Goal: Task Accomplishment & Management: Use online tool/utility

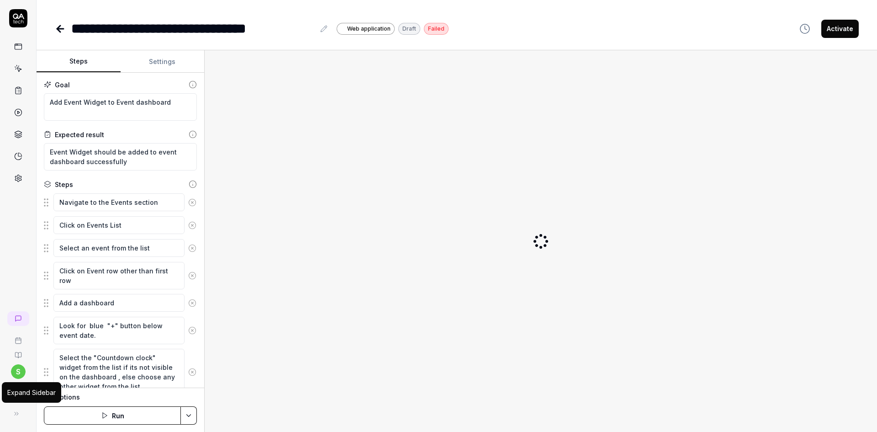
click at [16, 413] on icon at bounding box center [16, 413] width 7 height 7
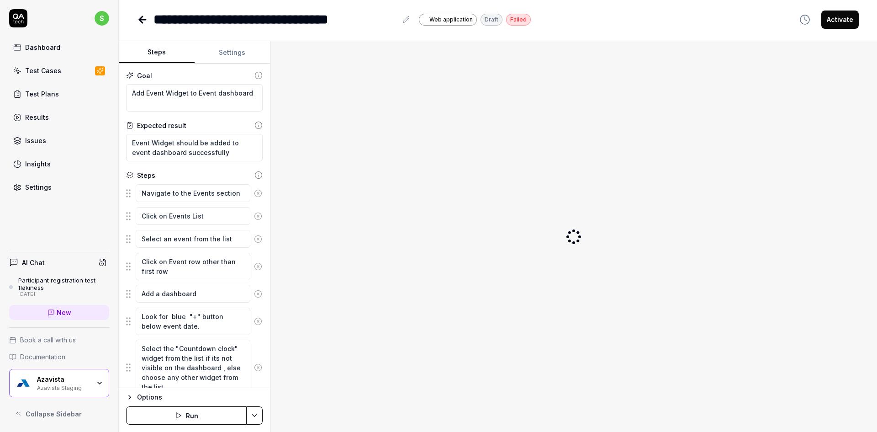
click at [69, 385] on div "Azavista Staging" at bounding box center [63, 386] width 53 height 7
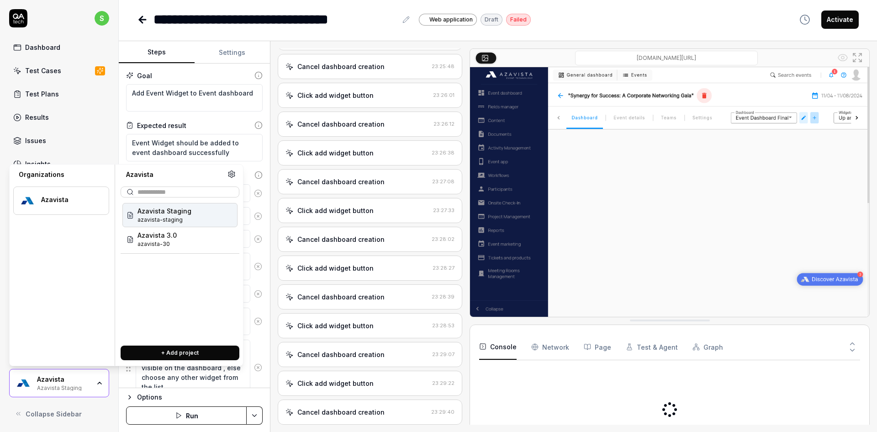
scroll to position [1115, 0]
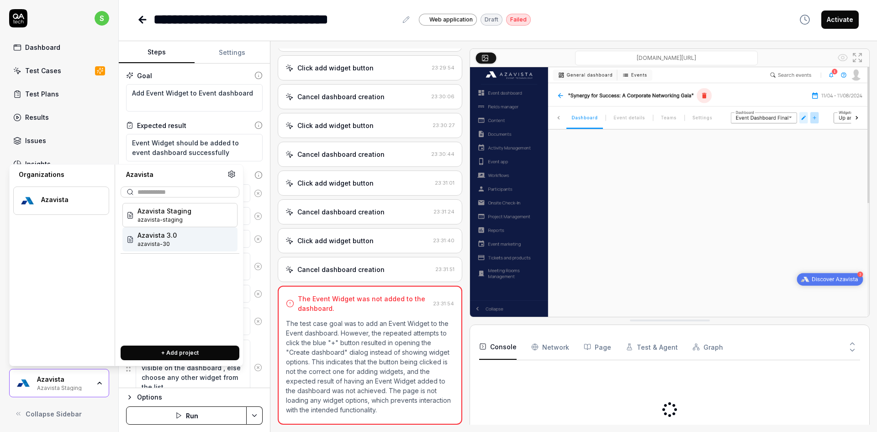
click at [146, 232] on span "Azavista 3.0" at bounding box center [156, 235] width 39 height 10
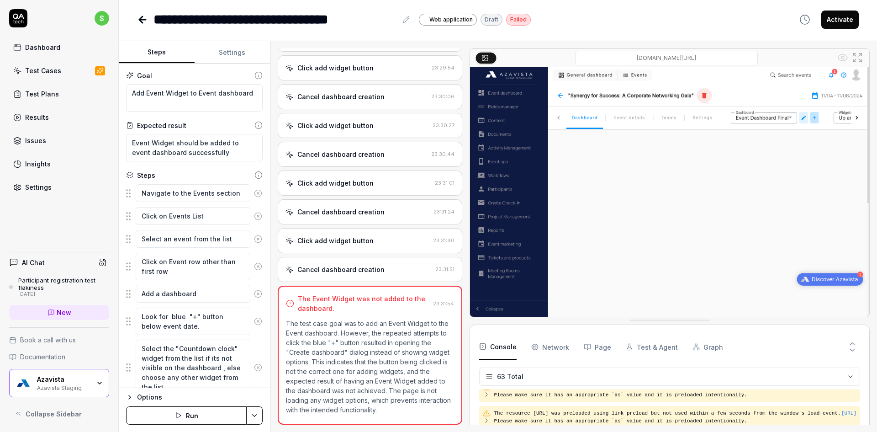
scroll to position [1521, 0]
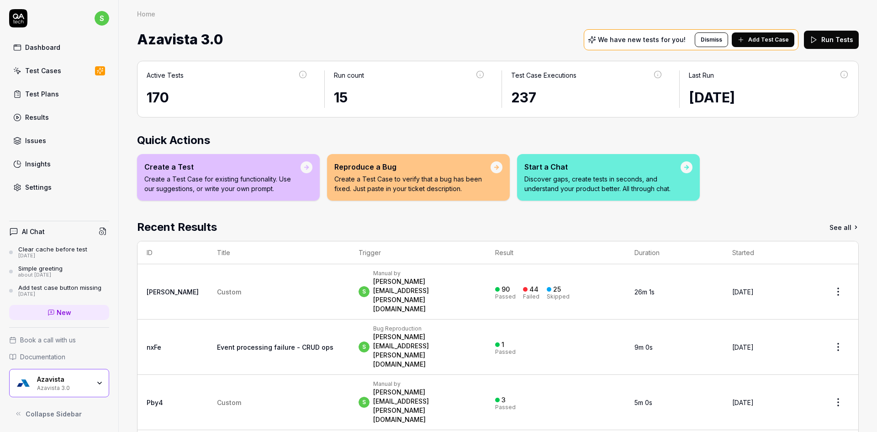
click at [60, 69] on link "Test Cases" at bounding box center [59, 71] width 100 height 18
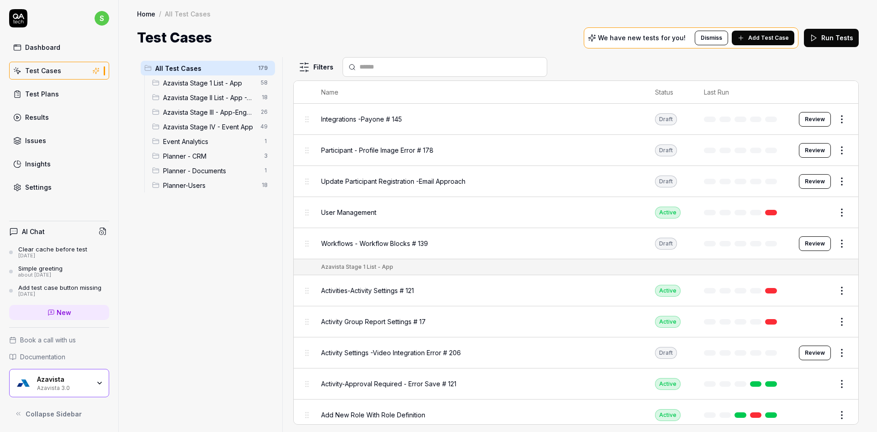
click at [201, 131] on span "Azavista Stage IV - Event App" at bounding box center [209, 127] width 92 height 10
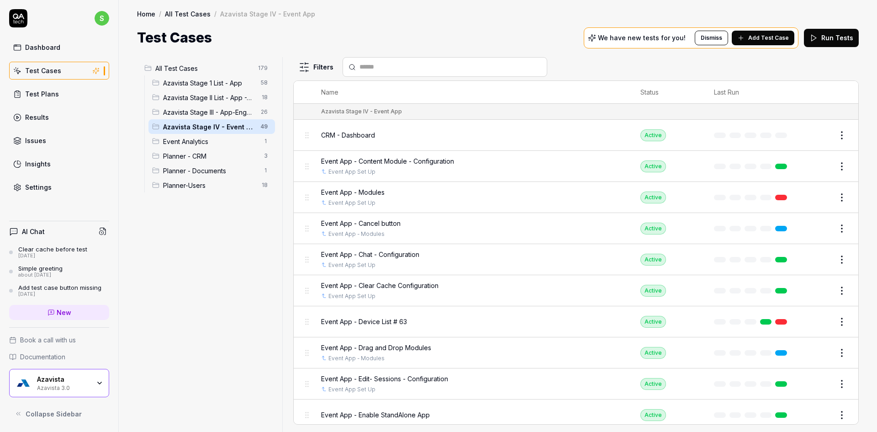
click at [216, 156] on span "Planner - CRM" at bounding box center [210, 156] width 95 height 10
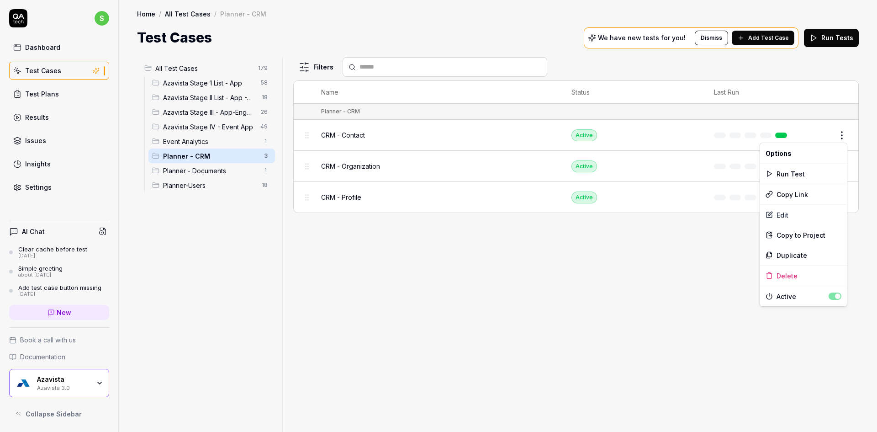
click at [839, 135] on html "s Dashboard Test Cases Test Plans Results Issues Insights Settings AI Chat Clea…" at bounding box center [438, 221] width 877 height 443
click at [779, 215] on div "Edit" at bounding box center [803, 215] width 87 height 20
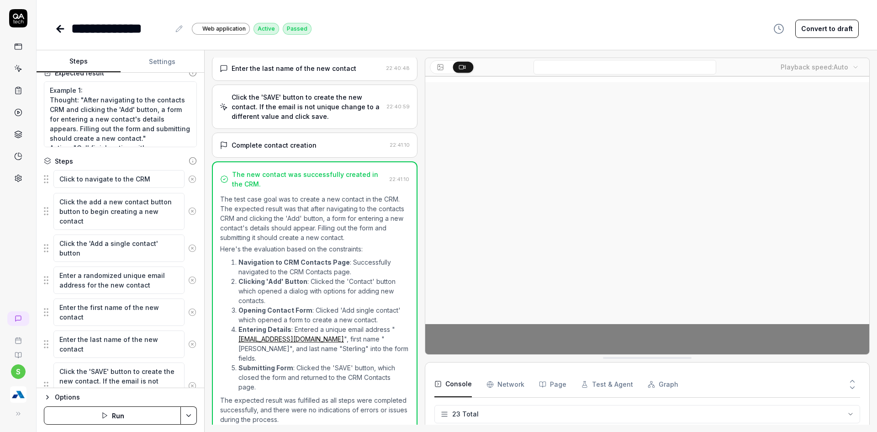
scroll to position [111, 0]
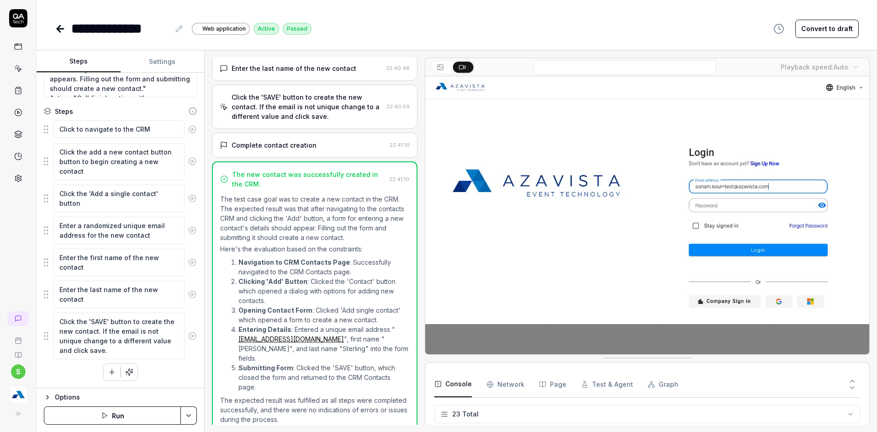
click at [111, 416] on button "Run" at bounding box center [112, 415] width 137 height 18
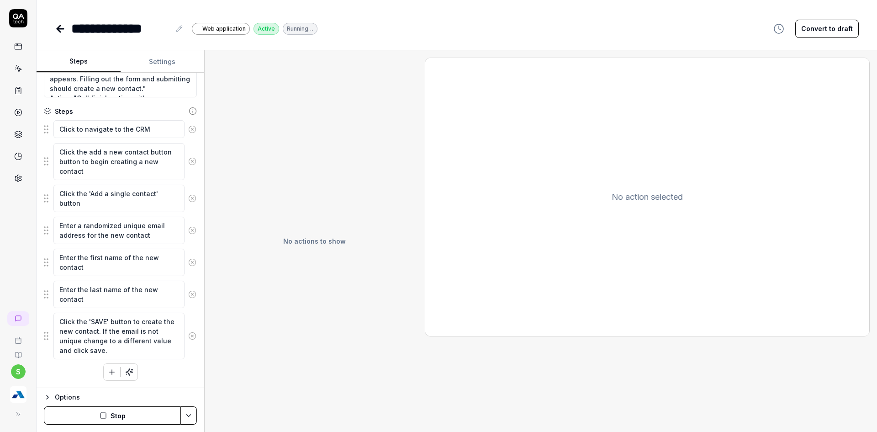
click at [163, 56] on button "Settings" at bounding box center [163, 62] width 84 height 22
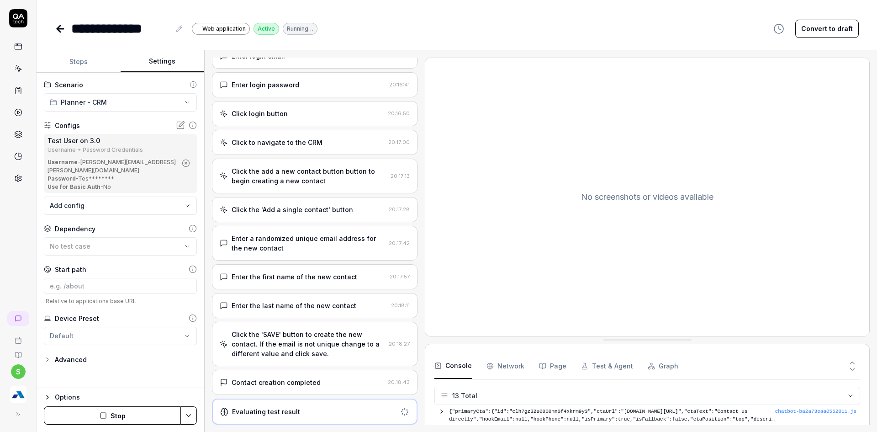
scroll to position [197, 0]
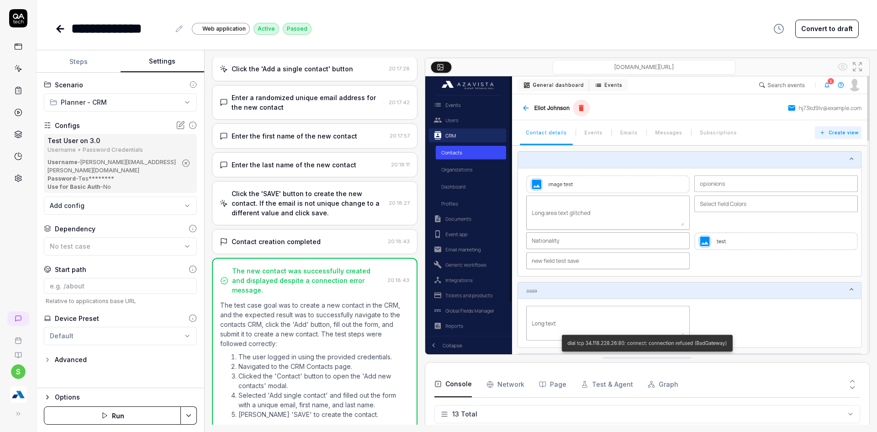
click at [61, 21] on link at bounding box center [61, 29] width 13 height 18
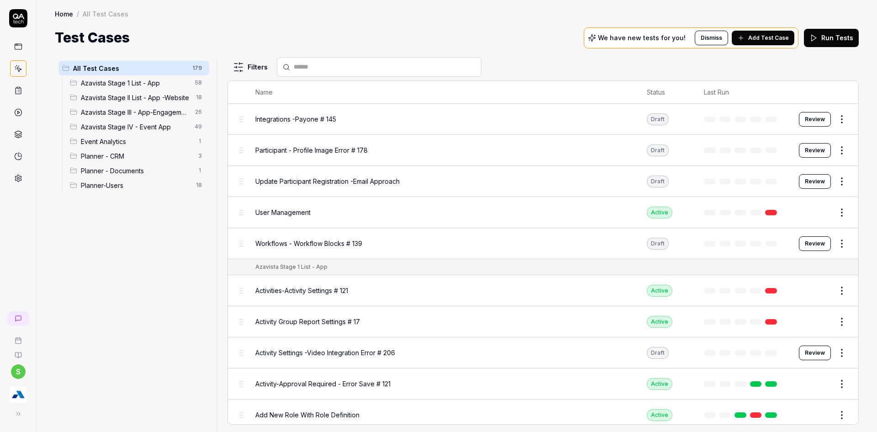
click at [14, 394] on img "button" at bounding box center [18, 394] width 16 height 16
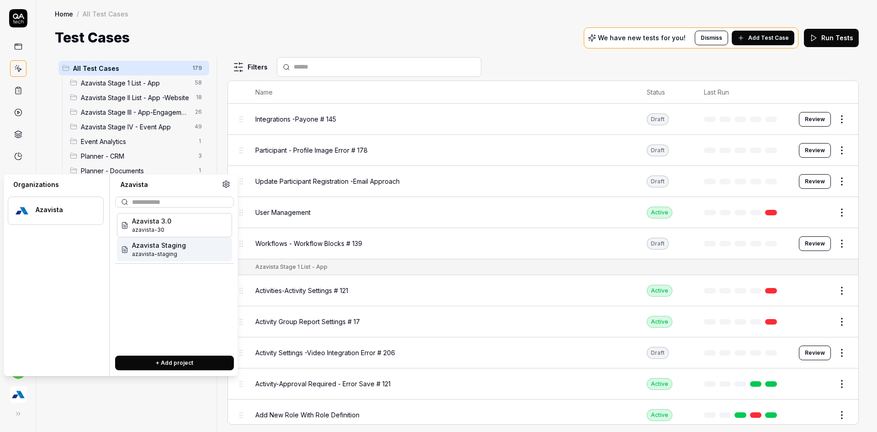
click at [160, 255] on span "azavista-staging" at bounding box center [159, 254] width 54 height 8
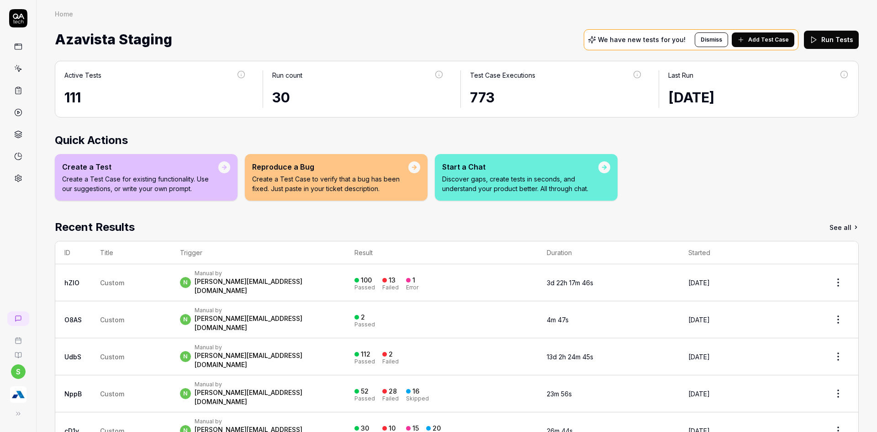
click at [15, 72] on icon at bounding box center [18, 68] width 8 height 8
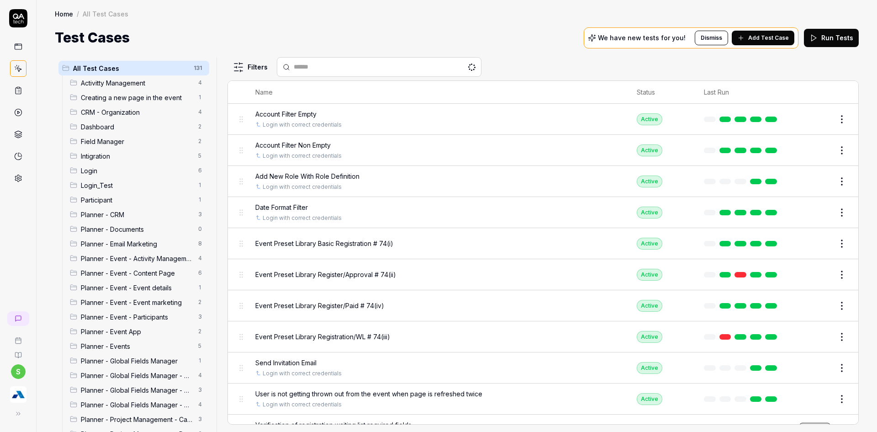
click at [141, 299] on span "Planner - Event - Event marketing" at bounding box center [137, 302] width 112 height 10
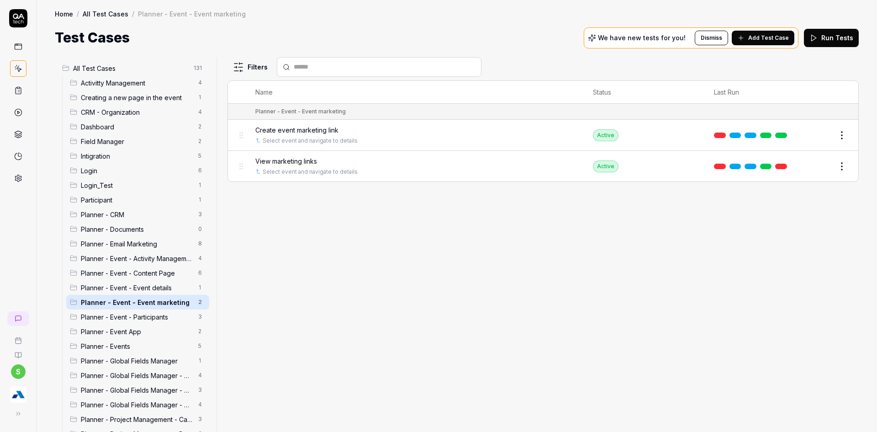
click at [391, 156] on td "View marketing links Select event and navigate to details" at bounding box center [415, 166] width 338 height 31
click at [388, 131] on div "Create event marketing link" at bounding box center [415, 130] width 320 height 10
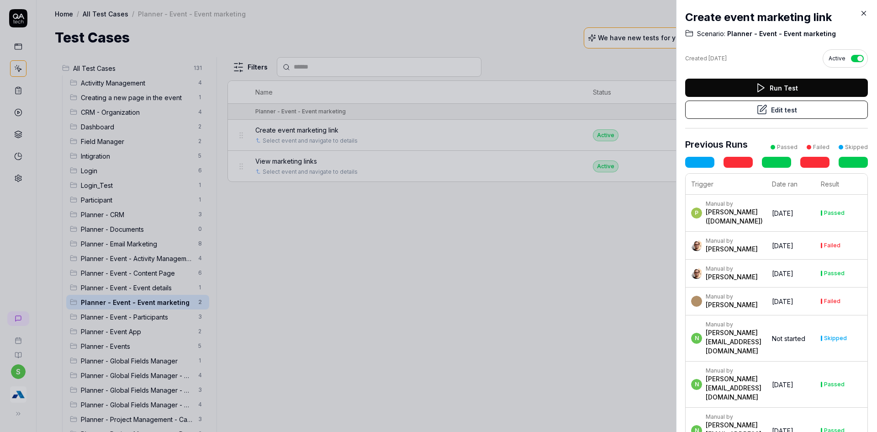
click at [864, 13] on icon at bounding box center [864, 13] width 4 height 4
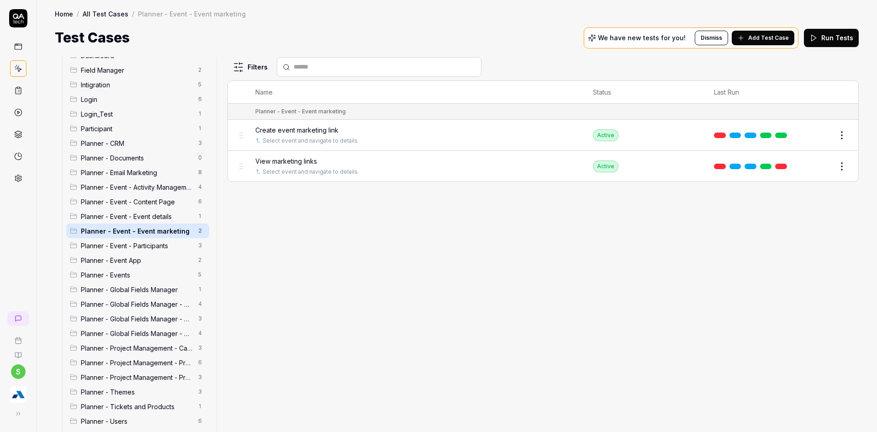
scroll to position [126, 0]
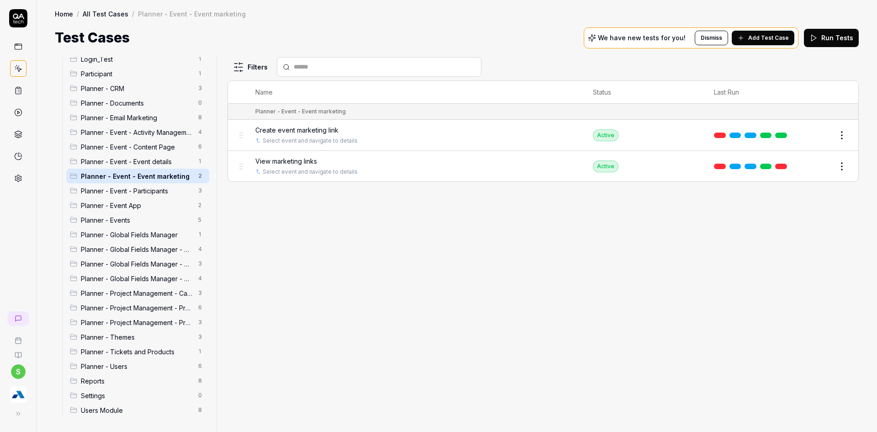
click at [133, 321] on span "Planner - Project Management - Projects" at bounding box center [137, 322] width 112 height 10
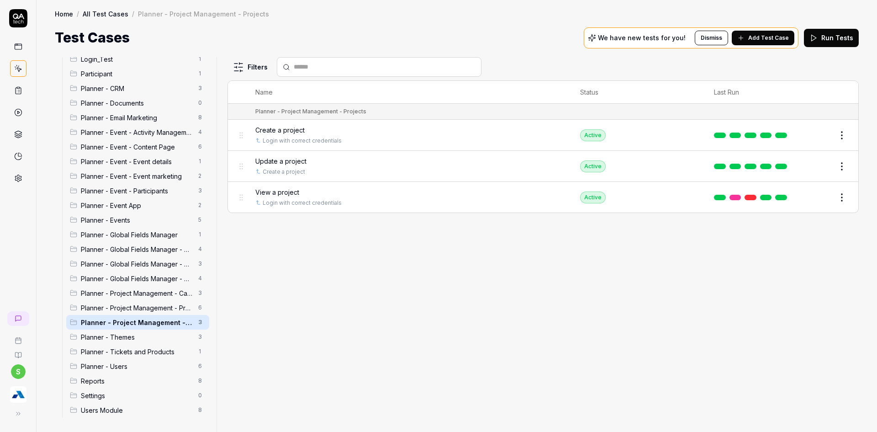
click at [134, 308] on span "Planner - Project Management - Project templates" at bounding box center [137, 308] width 112 height 10
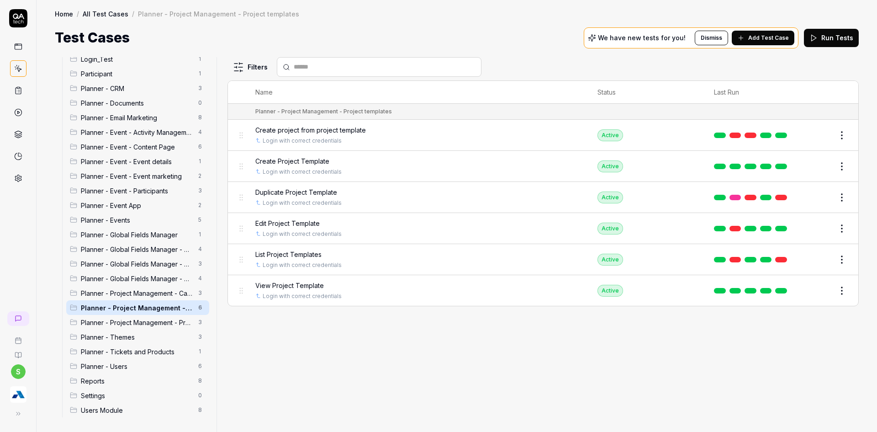
click at [136, 299] on div "Planner - Project Management - Categories 3" at bounding box center [137, 292] width 143 height 15
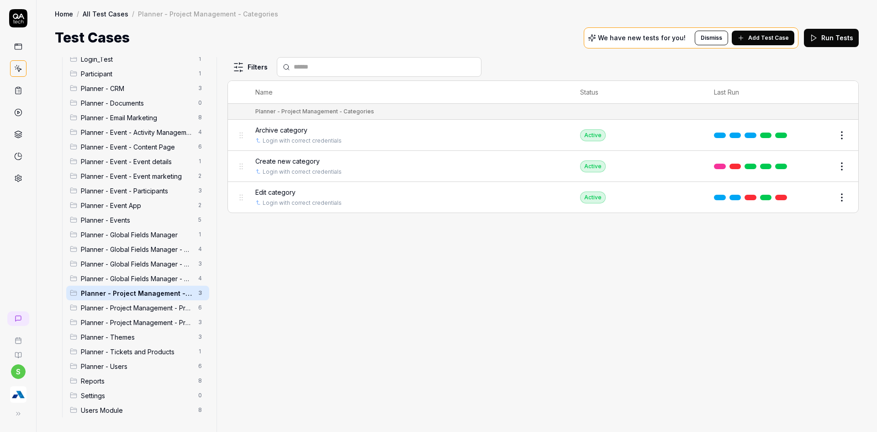
click at [153, 305] on span "Planner - Project Management - Project templates" at bounding box center [137, 308] width 112 height 10
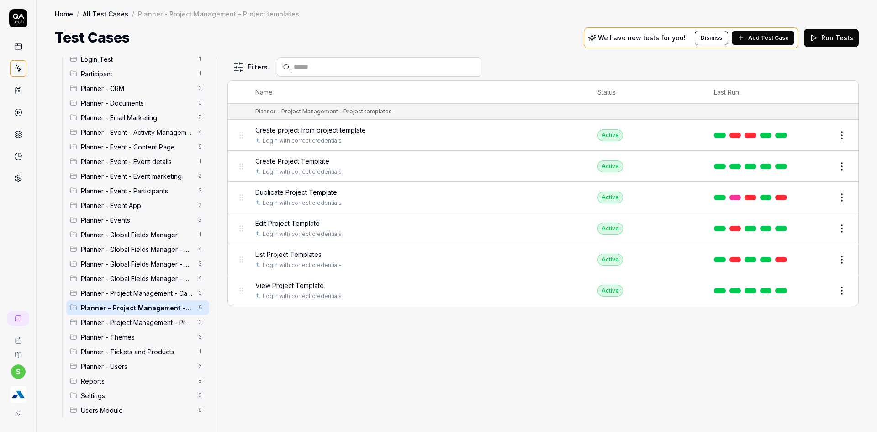
click at [144, 318] on span "Planner - Project Management - Projects" at bounding box center [137, 322] width 112 height 10
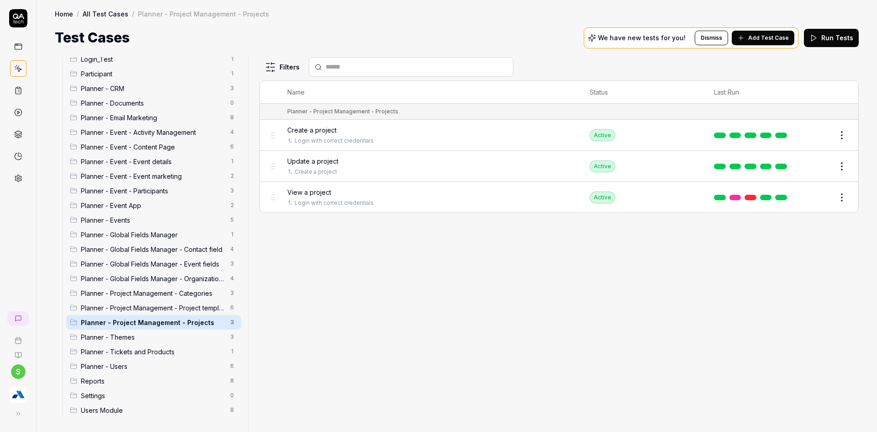
click at [248, 300] on div at bounding box center [252, 244] width 11 height 374
click at [337, 124] on td "Create a project Login with correct credentials" at bounding box center [429, 135] width 302 height 31
click at [336, 126] on div "Create a project" at bounding box center [429, 130] width 284 height 10
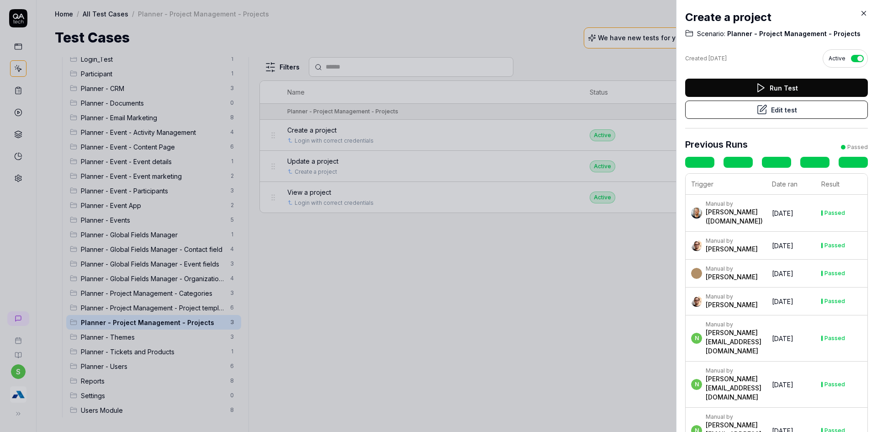
click at [783, 114] on button "Edit test" at bounding box center [776, 109] width 183 height 18
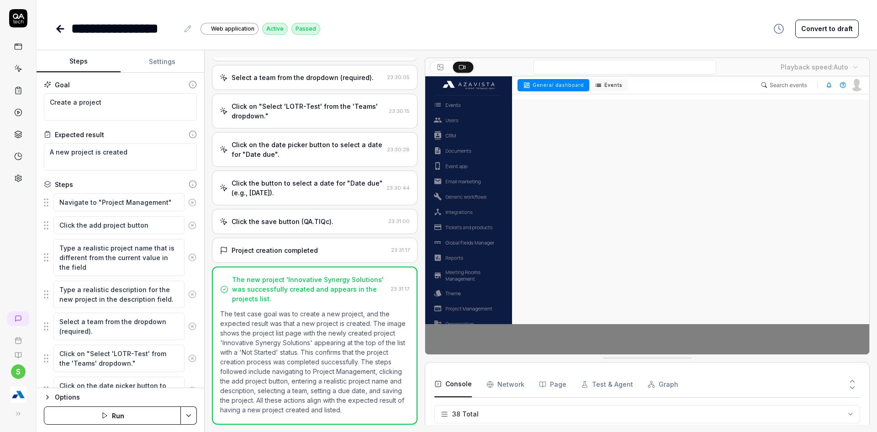
scroll to position [109, 0]
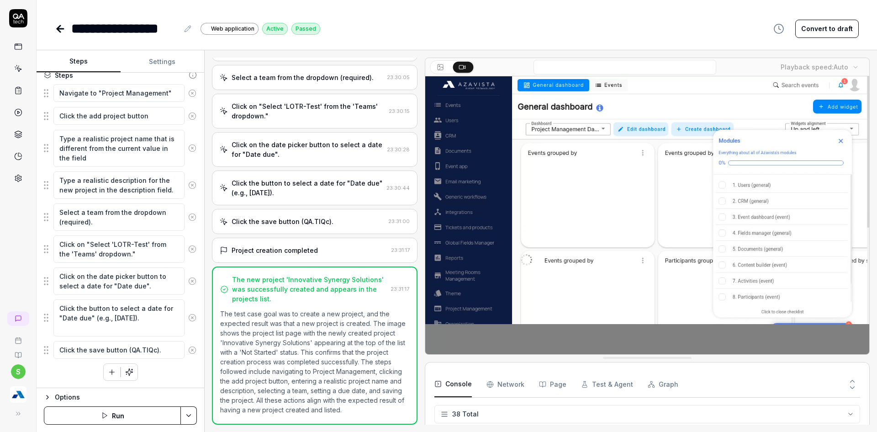
type textarea "*"
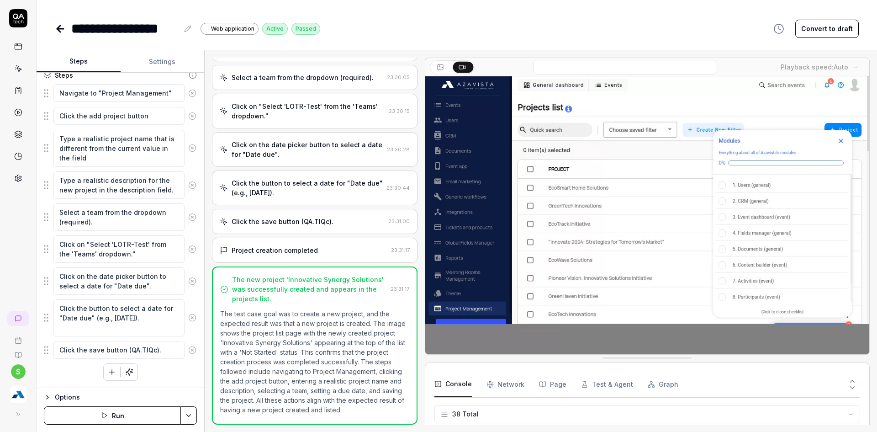
click at [55, 41] on div "**********" at bounding box center [457, 216] width 840 height 432
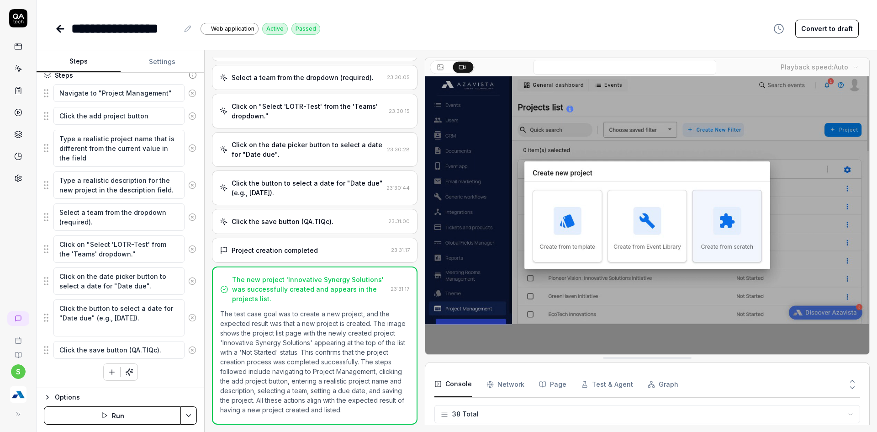
click at [56, 32] on icon at bounding box center [60, 28] width 11 height 11
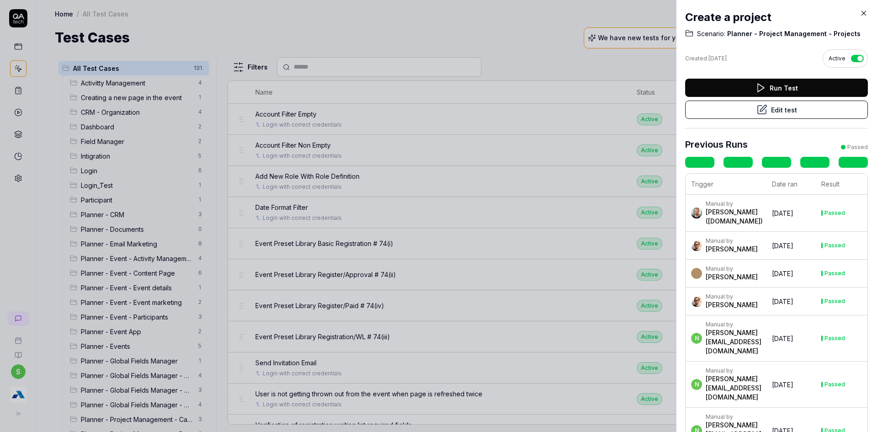
click at [864, 16] on icon at bounding box center [863, 13] width 8 height 8
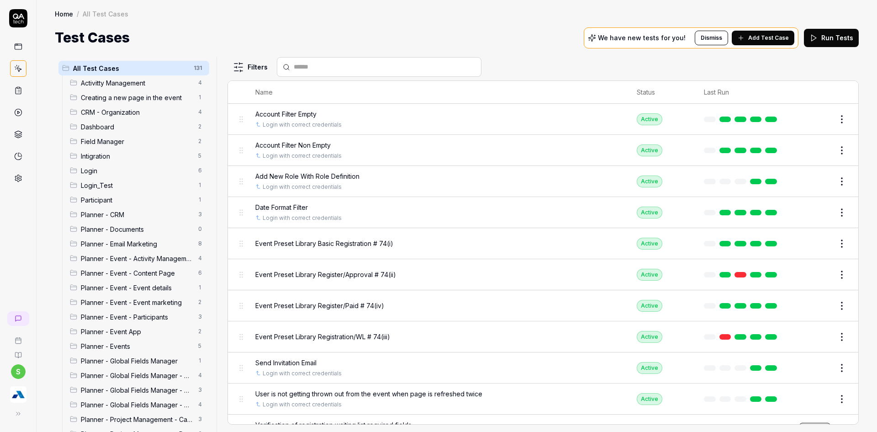
click at [29, 237] on div "s" at bounding box center [18, 216] width 37 height 432
click at [23, 412] on button at bounding box center [16, 413] width 18 height 18
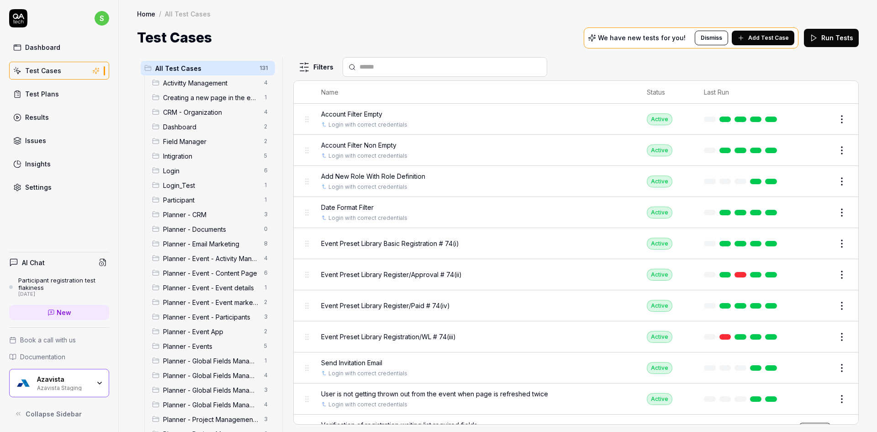
click at [85, 382] on div "Azavista" at bounding box center [63, 379] width 53 height 8
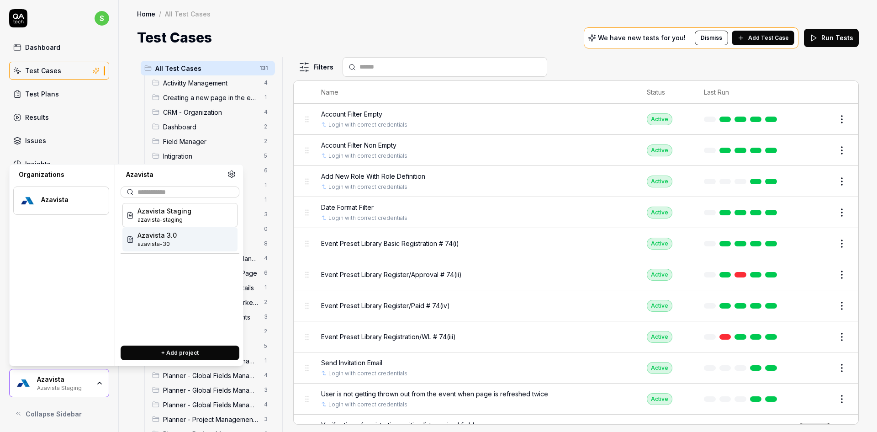
click at [168, 234] on span "Azavista 3.0" at bounding box center [156, 235] width 39 height 10
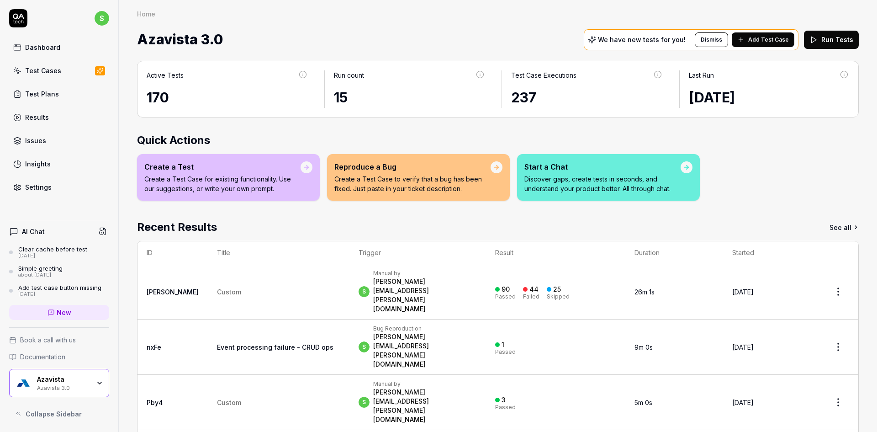
click at [37, 75] on link "Test Cases" at bounding box center [59, 71] width 100 height 18
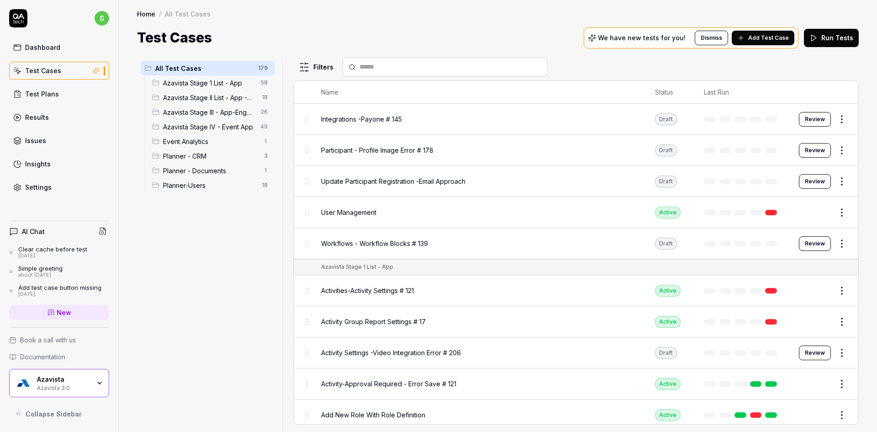
click at [219, 66] on span "All Test Cases" at bounding box center [203, 68] width 97 height 10
drag, startPoint x: 219, startPoint y: 66, endPoint x: 293, endPoint y: 48, distance: 76.5
click at [293, 48] on div "All Test Cases 179 Azavista Stage 1 List - App 58 Azavista Stage II List - App …" at bounding box center [498, 240] width 758 height 384
click at [267, 72] on body "s Dashboard Test Cases Test Plans Results Issues Insights Settings AI Chat Clea…" at bounding box center [438, 221] width 877 height 443
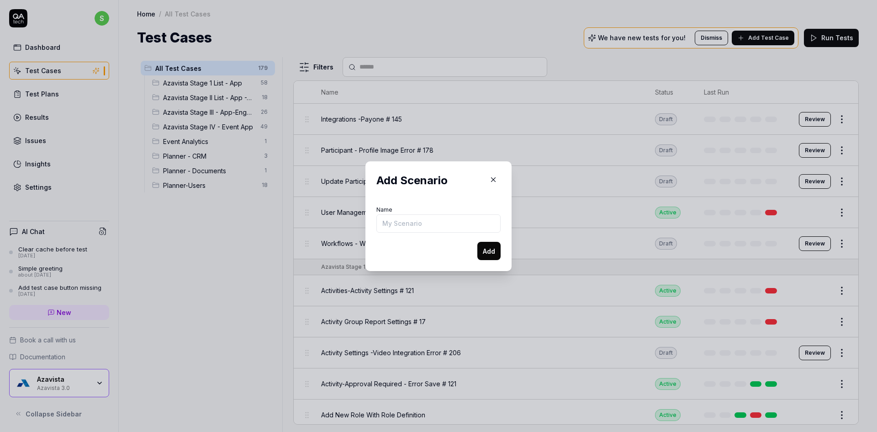
click at [404, 216] on input "Name" at bounding box center [438, 223] width 124 height 18
click at [406, 221] on input "Planner Email Marketing" at bounding box center [438, 223] width 124 height 18
type input "Planner - Email Marketing"
click at [482, 248] on button "Add" at bounding box center [488, 251] width 23 height 18
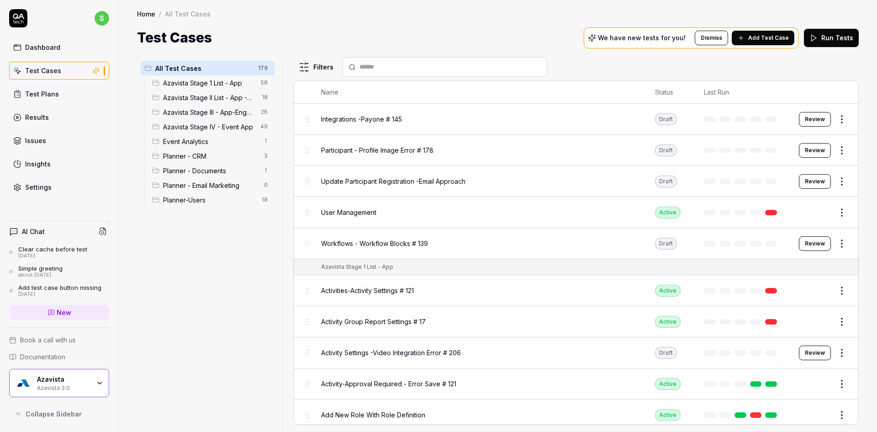
click at [212, 185] on span "Planner - Email Marketing" at bounding box center [210, 185] width 95 height 10
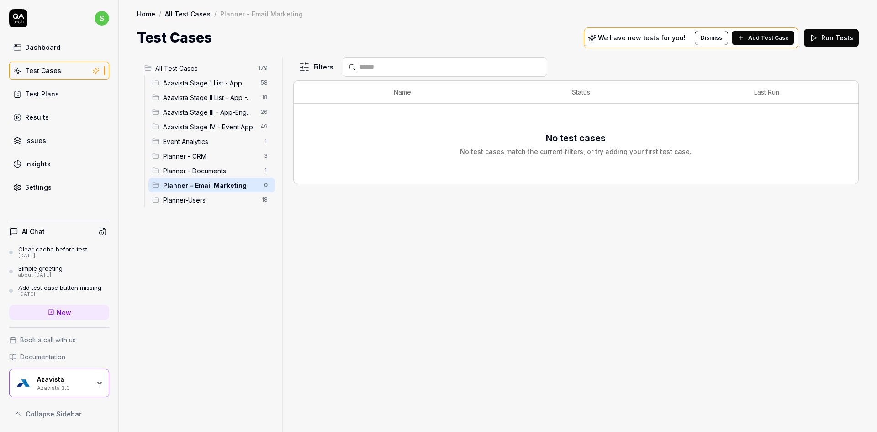
click at [751, 43] on button "Add Test Case" at bounding box center [763, 38] width 63 height 15
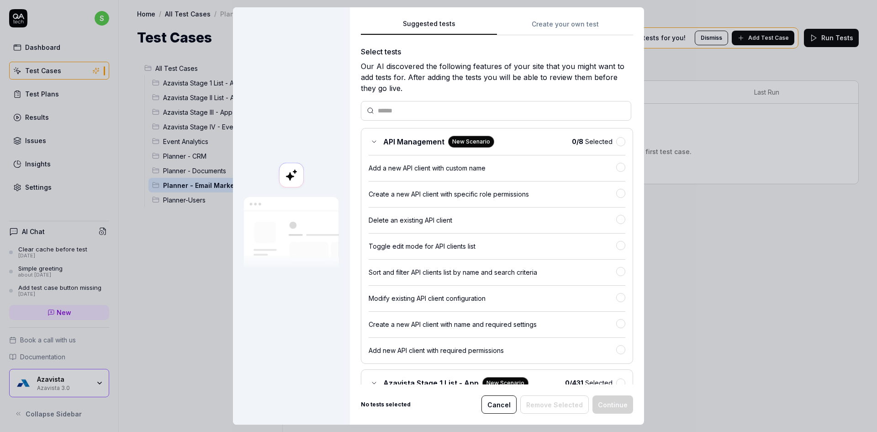
click at [515, 27] on button "Create your own test" at bounding box center [565, 27] width 136 height 16
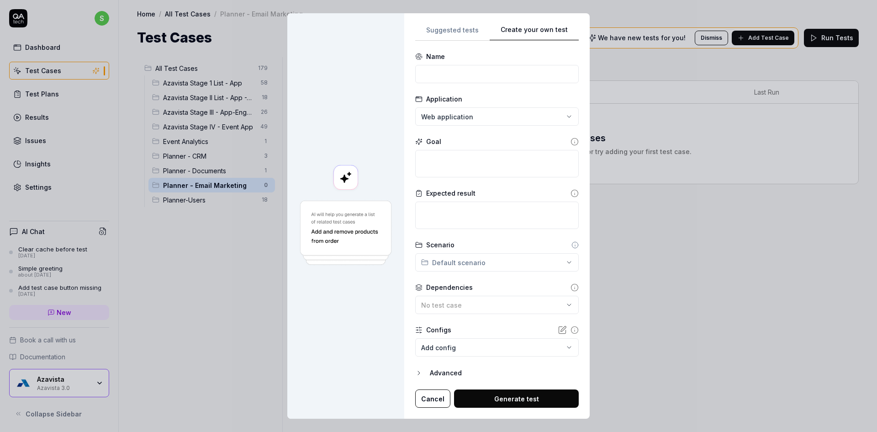
click at [476, 26] on button "Suggested tests" at bounding box center [452, 32] width 74 height 16
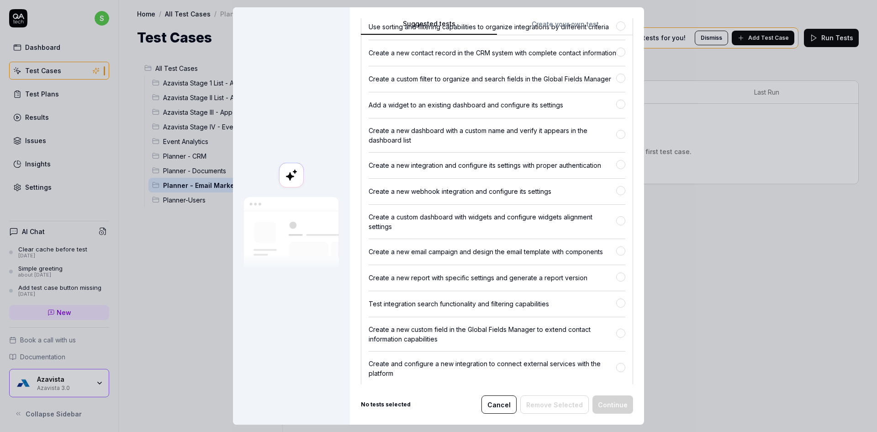
scroll to position [1964, 0]
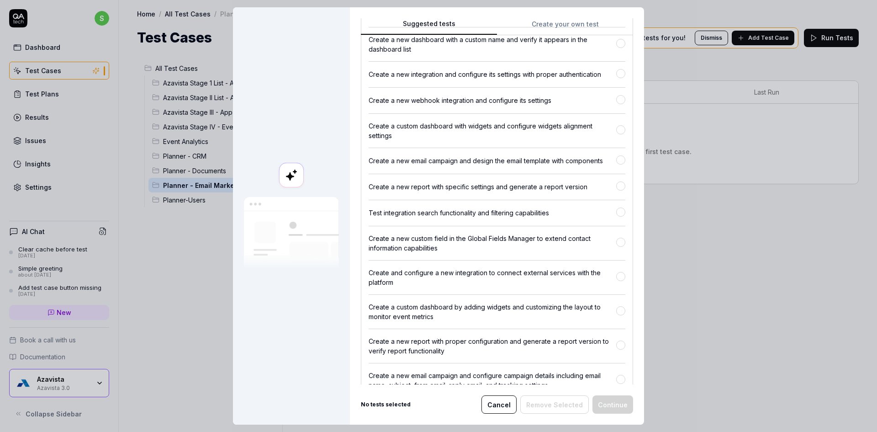
click at [552, 29] on button "Create your own test" at bounding box center [565, 27] width 136 height 16
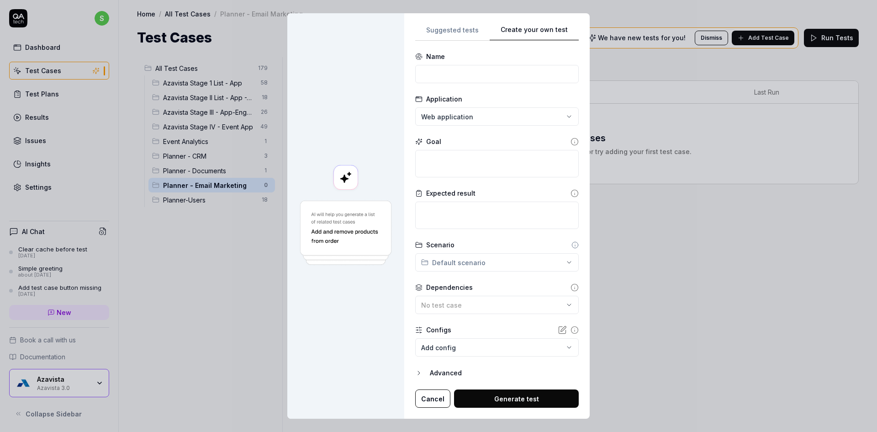
scroll to position [0, 0]
click at [471, 77] on input at bounding box center [496, 74] width 163 height 18
type input "Email Campaign - Add Campaign"
click at [469, 165] on textarea at bounding box center [496, 163] width 163 height 27
type textarea "*"
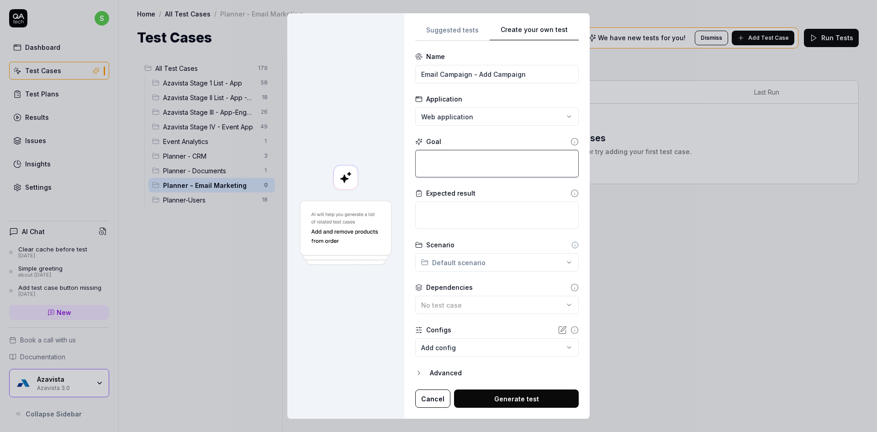
type textarea "V"
type textarea "*"
type textarea "Ve"
type textarea "*"
type textarea "Ver"
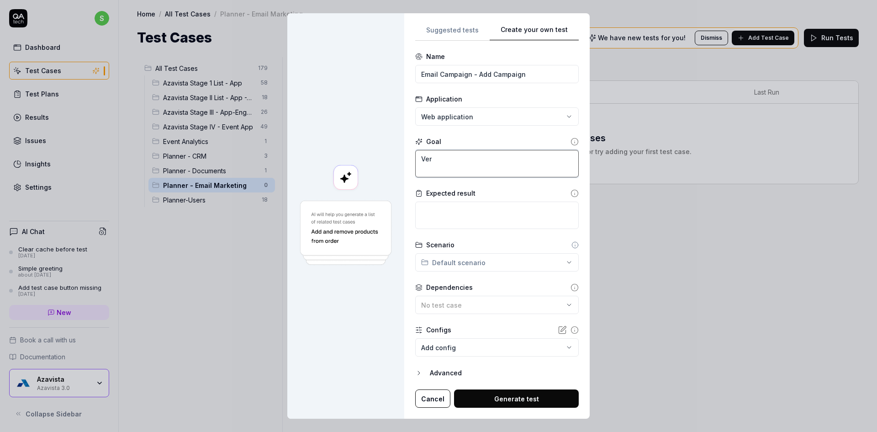
type textarea "*"
type textarea "Veri"
type textarea "*"
type textarea "Verif"
type textarea "*"
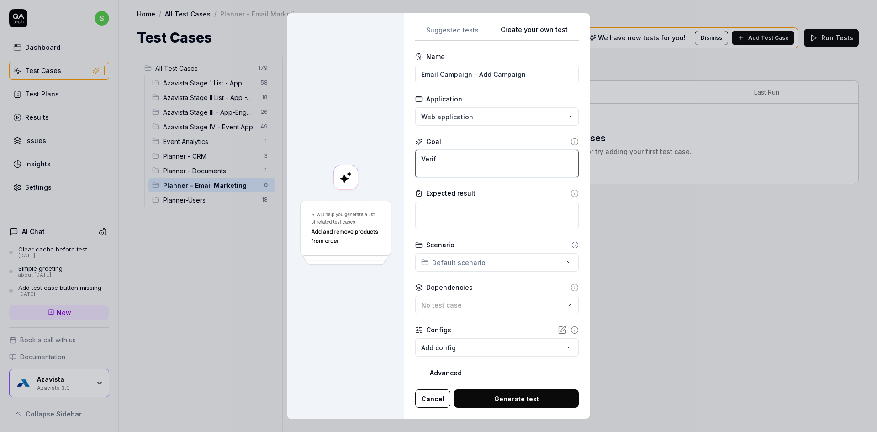
type textarea "Verify"
type textarea "*"
type textarea "Verify"
type textarea "*"
type textarea "Verify t"
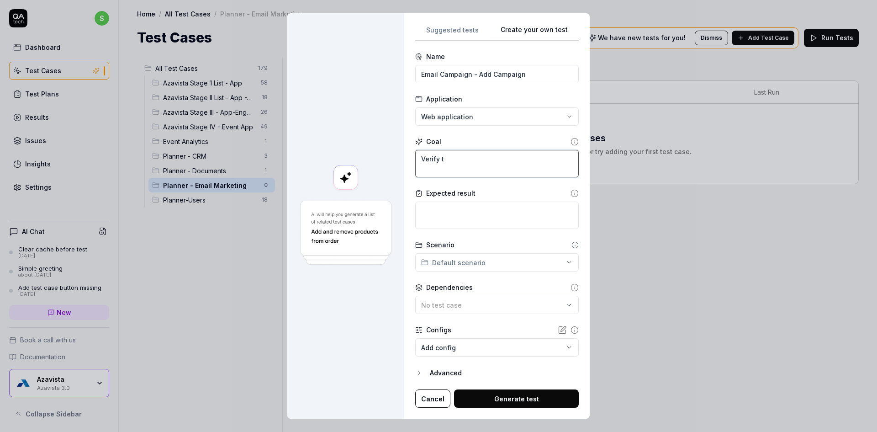
type textarea "*"
type textarea "Verify th"
type textarea "*"
type textarea "Verify tha"
type textarea "*"
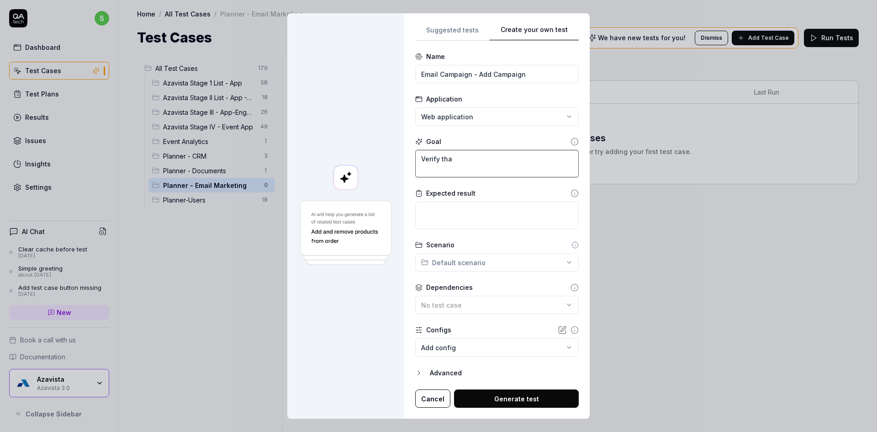
type textarea "Verify that"
type textarea "*"
type textarea "Verify tha"
type textarea "*"
type textarea "Verify th"
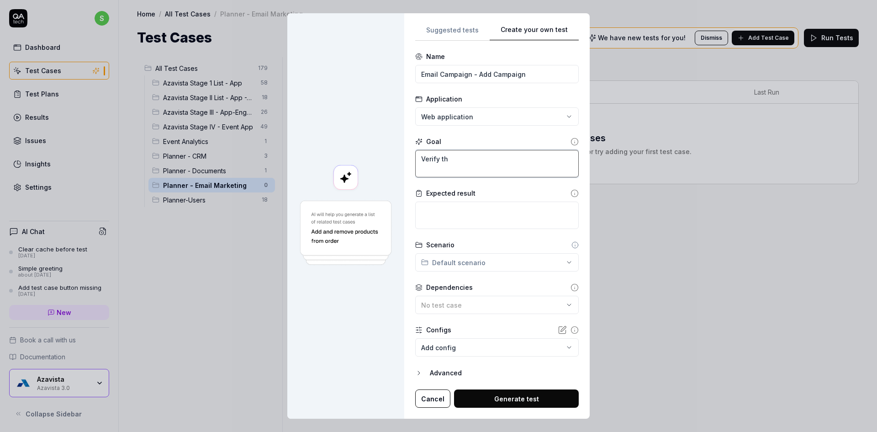
type textarea "*"
type textarea "Verify t"
type textarea "*"
type textarea "Verify"
type textarea "*"
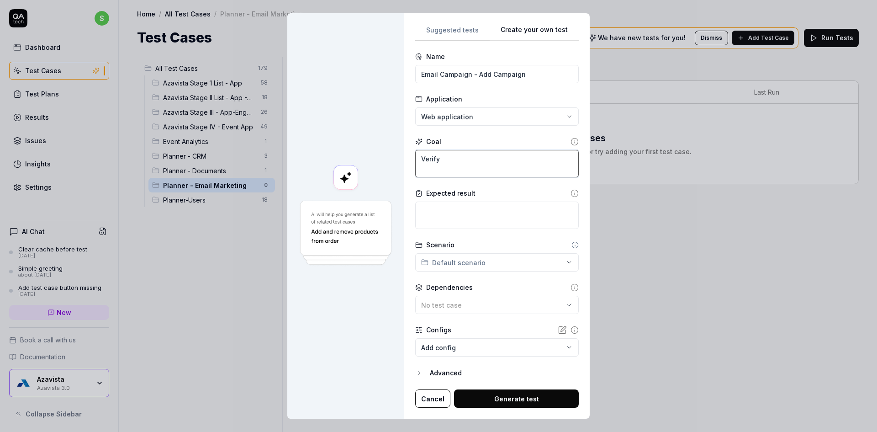
type textarea "Verify"
type textarea "*"
type textarea "Verif"
type textarea "*"
type textarea "Veri"
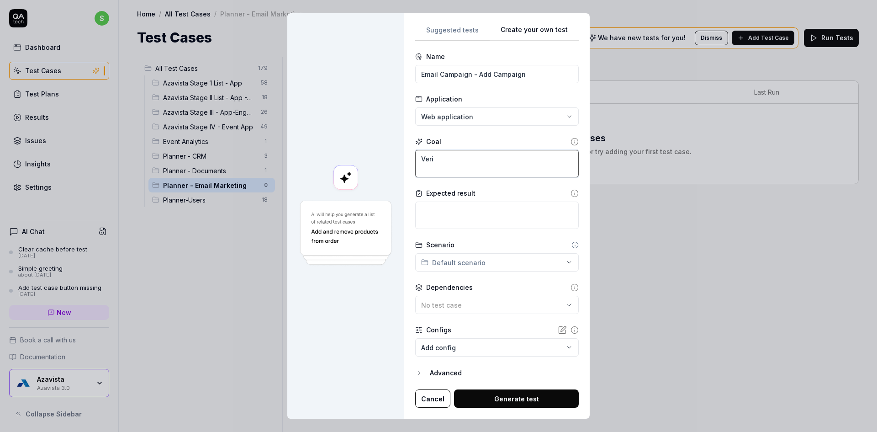
type textarea "*"
type textarea "Ver"
type textarea "*"
type textarea "Ve"
type textarea "*"
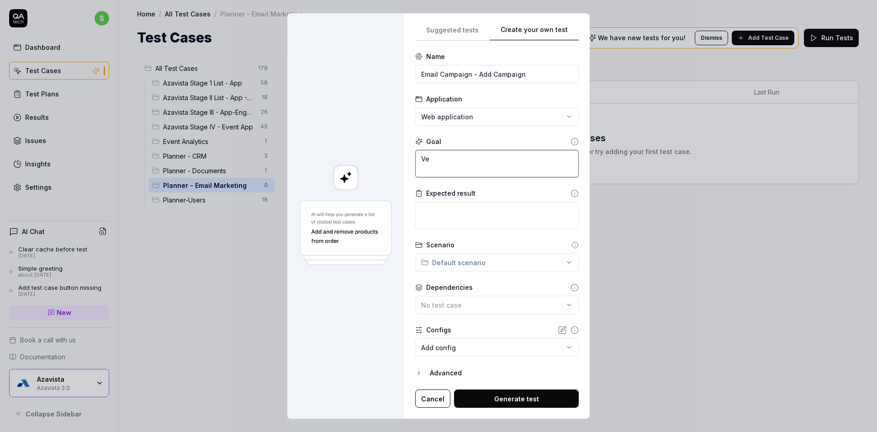
type textarea "V"
type textarea "*"
type textarea "C"
type textarea "*"
type textarea "Cl"
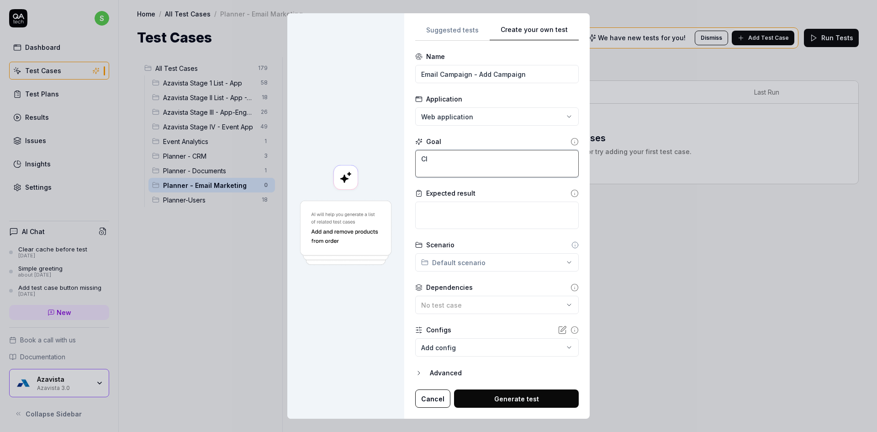
type textarea "*"
type textarea "Cli"
type textarea "*"
type textarea "Clic"
type textarea "*"
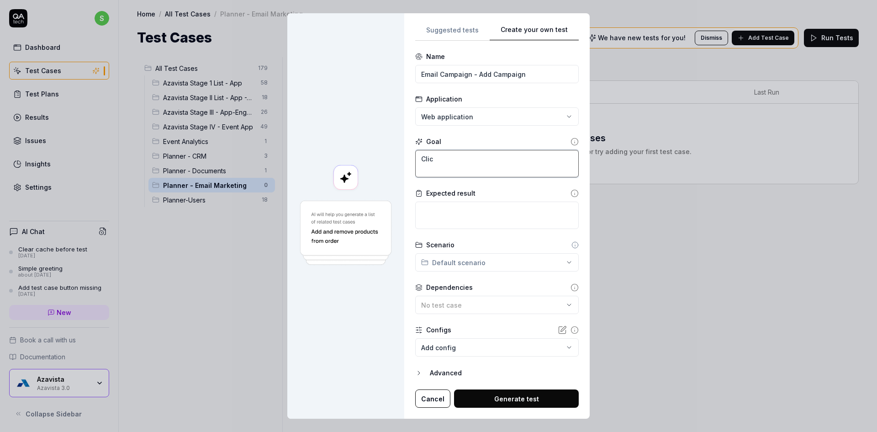
type textarea "Click"
type textarea "*"
type textarea "Click o"
type textarea "*"
type textarea "Click on"
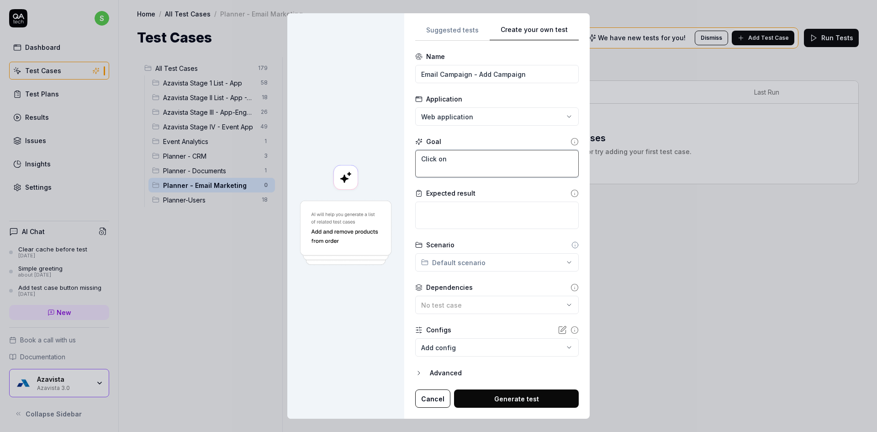
type textarea "*"
type textarea "Click on"
type textarea "*"
type textarea "Click on +"
type textarea "*"
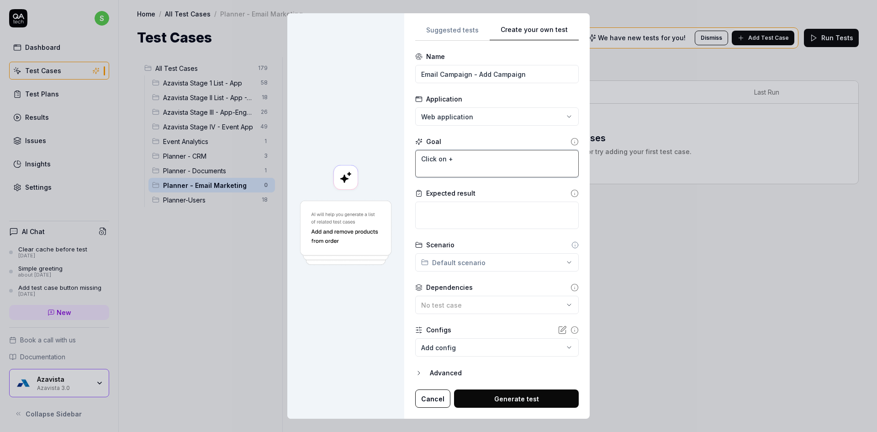
type textarea "Click on +"
type textarea "*"
type textarea "Click on + em"
type textarea "*"
type textarea "Click on + ema"
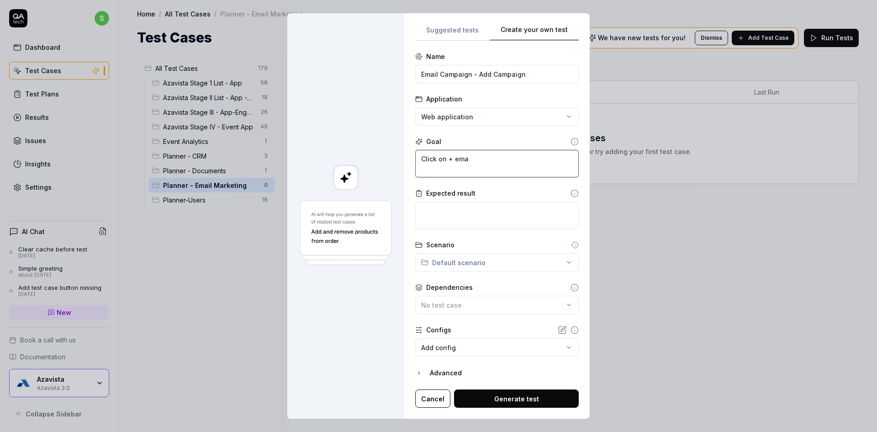
type textarea "*"
type textarea "Click on + emai"
type textarea "*"
type textarea "Click on + email"
type textarea "*"
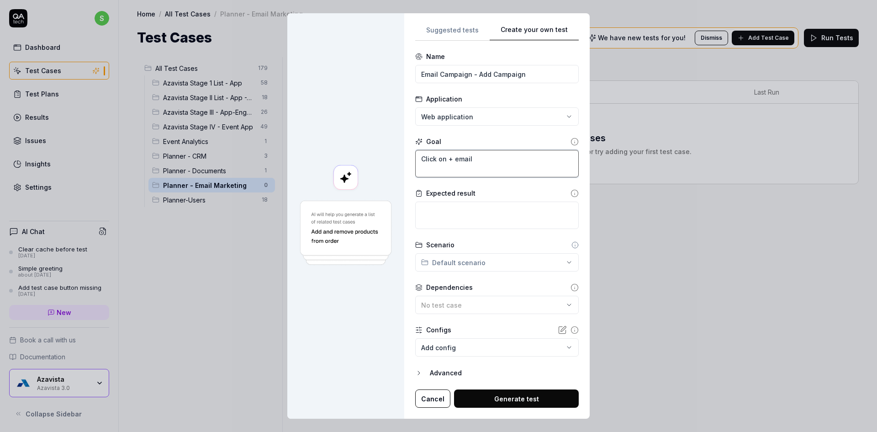
type textarea "Click on + email"
type textarea "*"
type textarea "Click on + email C"
type textarea "*"
type textarea "Click on + email Ca"
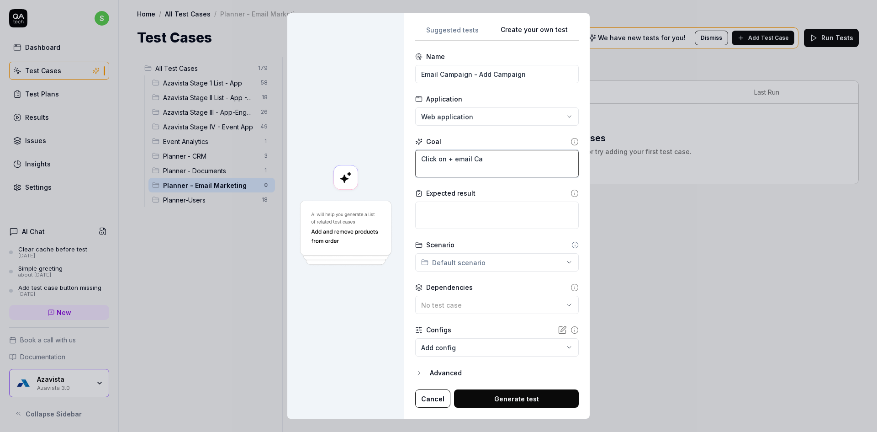
type textarea "*"
type textarea "Click on + email Cam"
type textarea "*"
type textarea "Click on + email Camo"
type textarea "*"
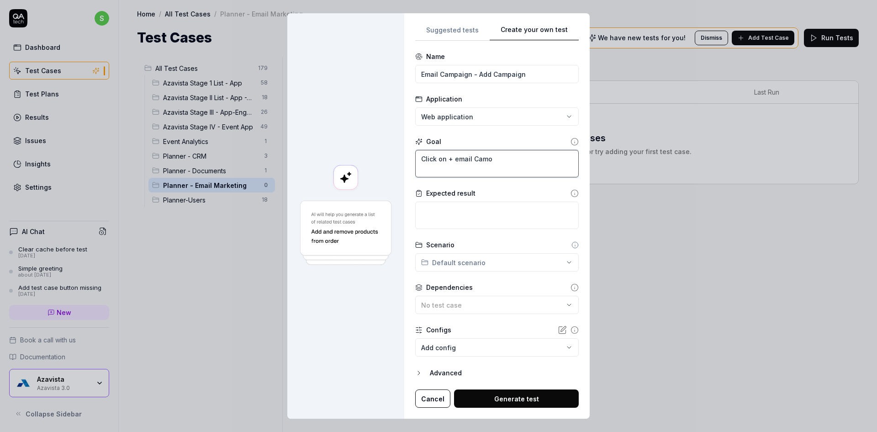
type textarea "Click on + email Camoa"
type textarea "*"
type textarea "Click on + email Camo"
type textarea "*"
type textarea "Click on + email Cam"
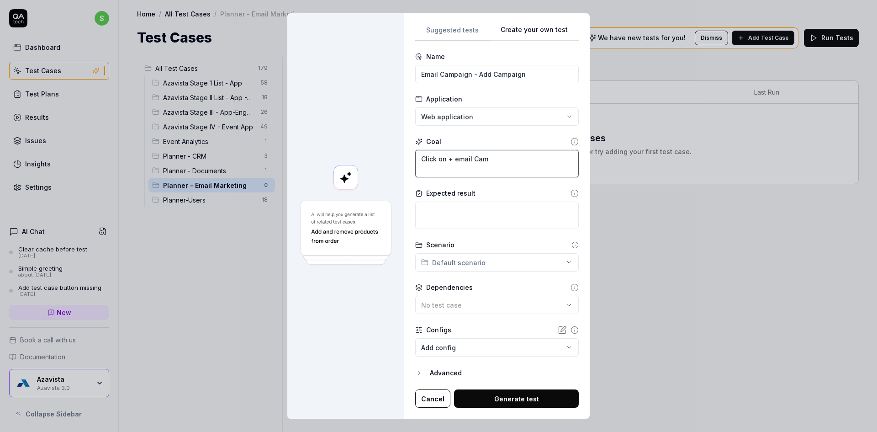
type textarea "*"
type textarea "Click on + email Camg"
type textarea "*"
type textarea "Click on + email Camga"
type textarea "*"
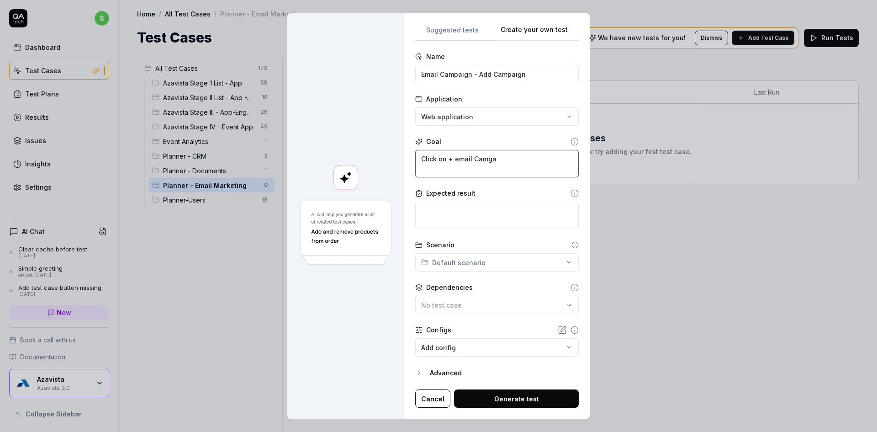
type textarea "Click on + email Camgai"
type textarea "*"
type textarea "Click on + email Camgain"
type textarea "*"
type textarea "Click on + email Camgai"
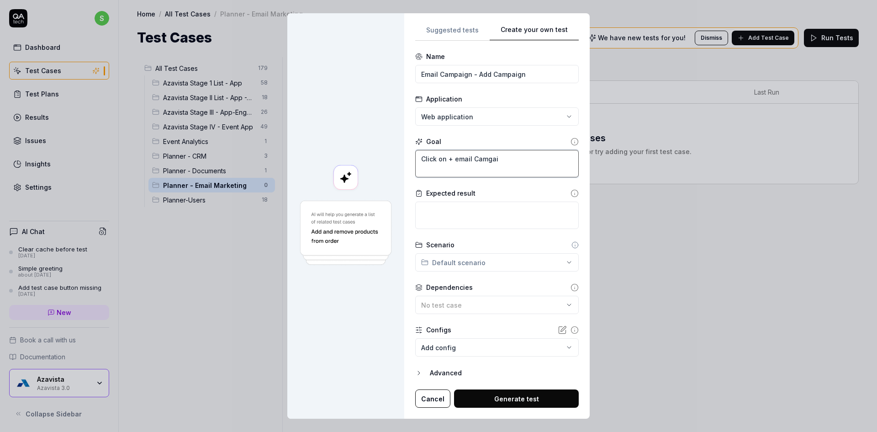
type textarea "*"
type textarea "Click on + email Camga"
type textarea "*"
type textarea "Click on + email Camg"
type textarea "*"
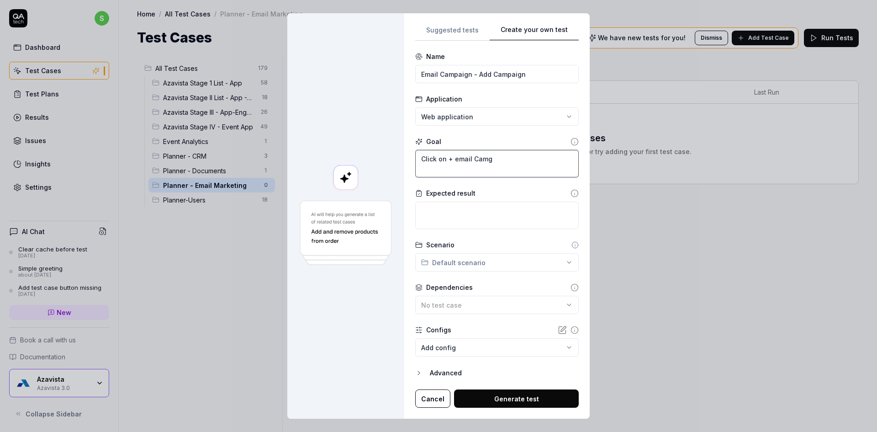
type textarea "Click on + email Cam"
type textarea "*"
type textarea "Click on + email Camp"
type textarea "*"
type textarea "Click on + email [PERSON_NAME]"
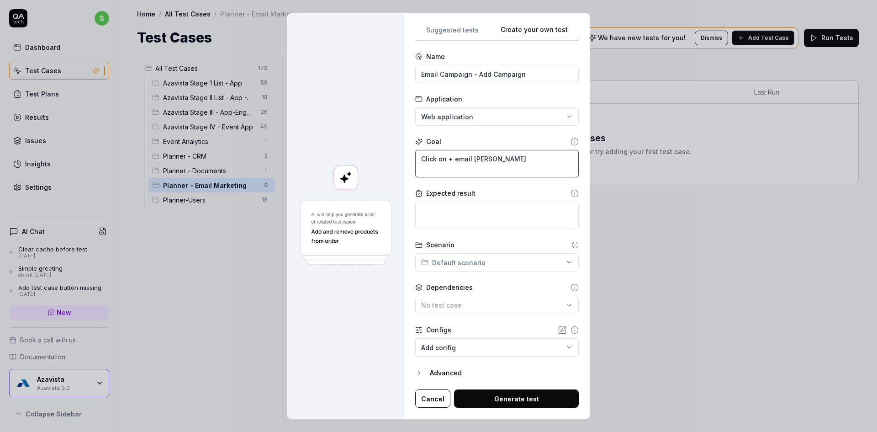
type textarea "*"
type textarea "Click on + email Campao"
type textarea "*"
type textarea "Click on + email Campaoh"
type textarea "*"
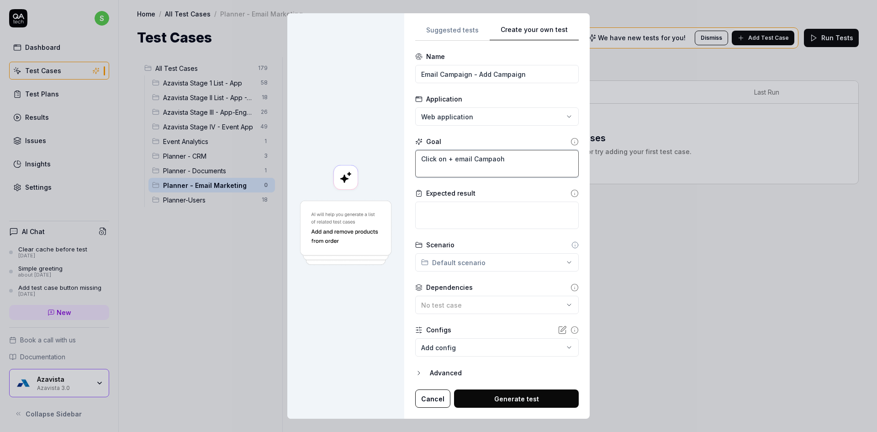
type textarea "Click on + email Campao"
type textarea "*"
type textarea "Click on + email [PERSON_NAME]"
type textarea "*"
type textarea "Click on + email Campai"
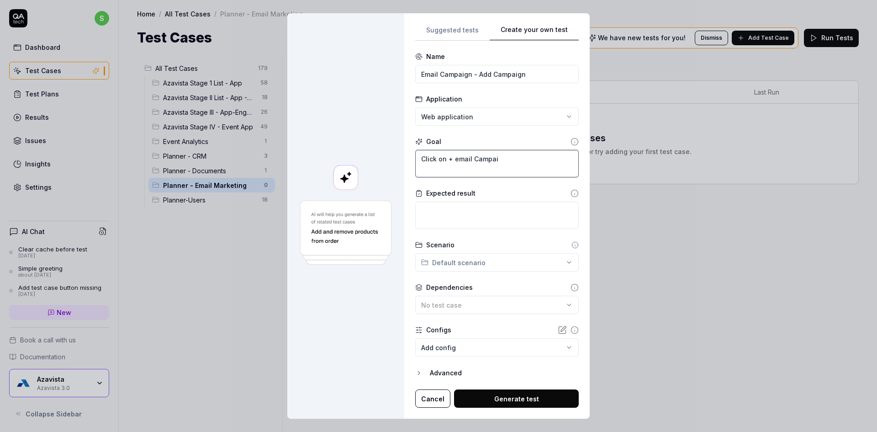
type textarea "*"
type textarea "Click on + email Campaig"
type textarea "*"
type textarea "Click on + email Campaign"
type textarea "*"
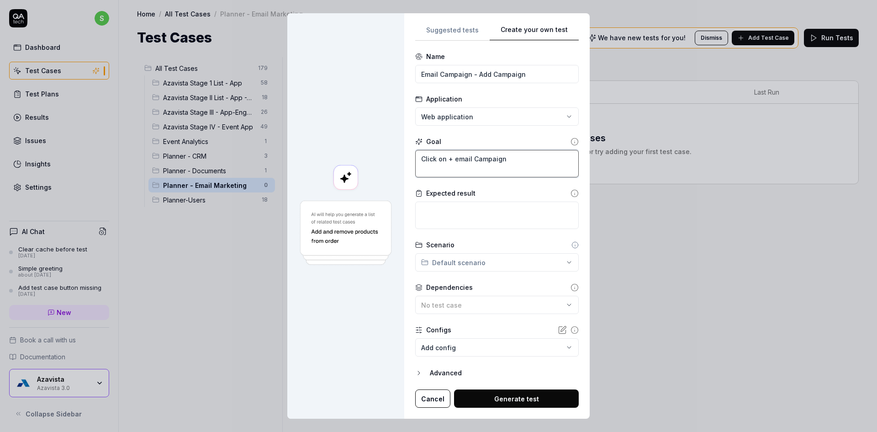
type textarea "Click on + email Campaign"
type textarea "*"
type textarea "Click on + email Campaign E"
type textarea "*"
type textarea "Click on + email Campaign En"
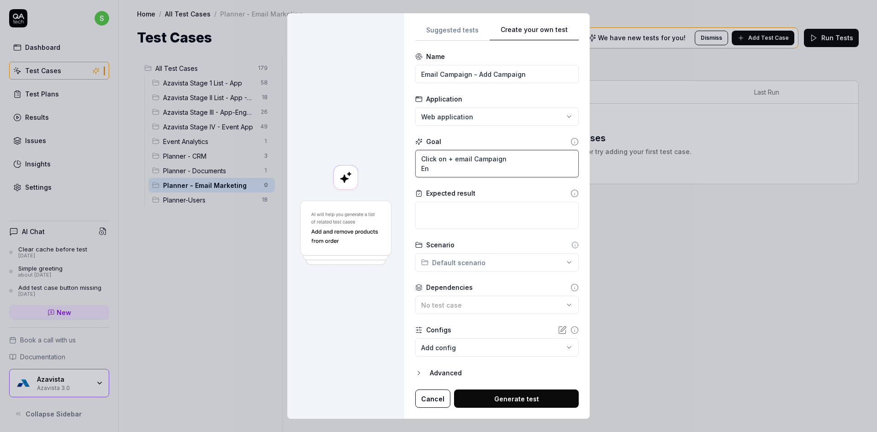
type textarea "*"
type textarea "Click on + email Campaign Ent"
type textarea "*"
type textarea "Click on + email Campaign Ente"
type textarea "*"
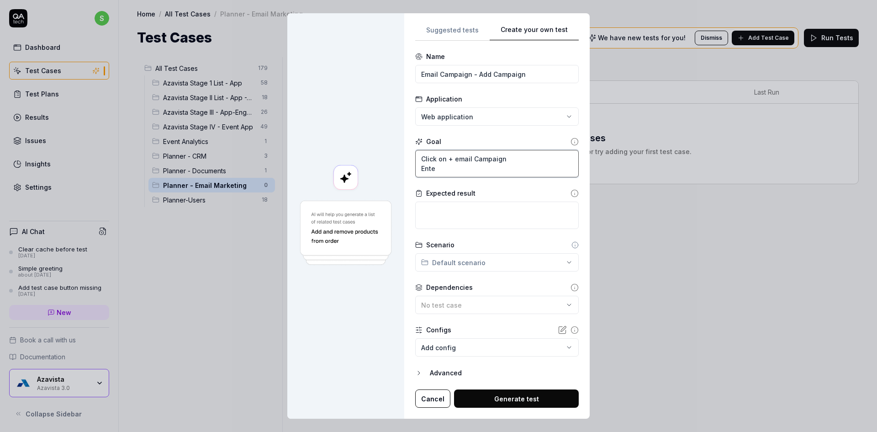
type textarea "Click on + email Campaign Enter"
type textarea "*"
type textarea "Click on + email Campaign Enter"
type textarea "*"
type textarea "Click on + email Campaign Enter D"
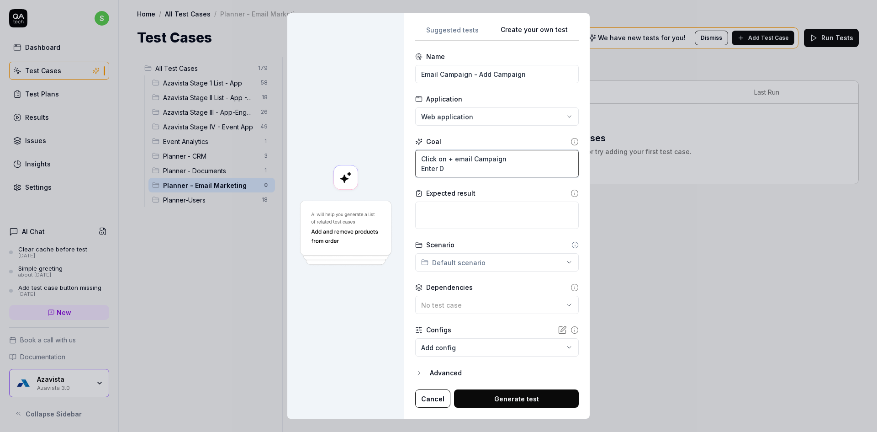
type textarea "*"
type textarea "Click on + email Campaign Enter De"
type textarea "*"
type textarea "Click on + email Campaign Enter Det"
type textarea "*"
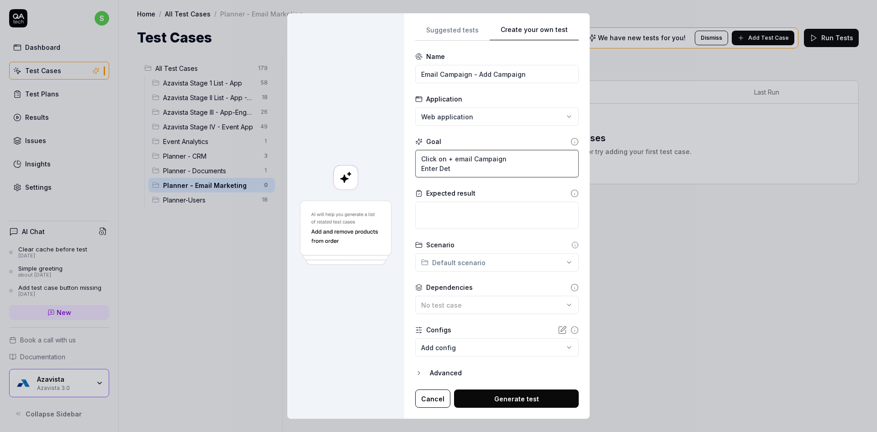
type textarea "Click on + email Campaign Enter Deta"
type textarea "*"
type textarea "Click on + email Campaign Enter Detai"
type textarea "*"
type textarea "Click on + email Campaign Enter Detail"
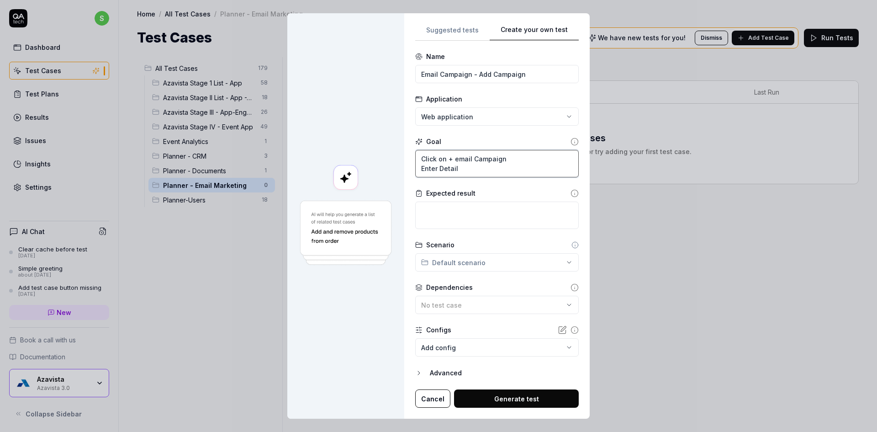
type textarea "*"
type textarea "Click on + email Campaign Enter Details"
type textarea "*"
type textarea "Click on + email Campaign Enter Details"
type textarea "*"
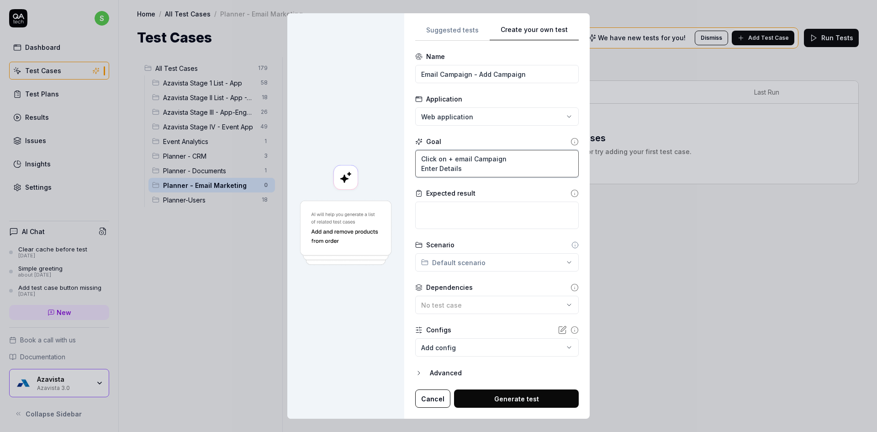
type textarea "Click on + email Campaign Enter Details f"
type textarea "*"
type textarea "Click on + email Campaign Enter Details fo"
type textarea "*"
type textarea "Click on + email Campaign Enter Details for"
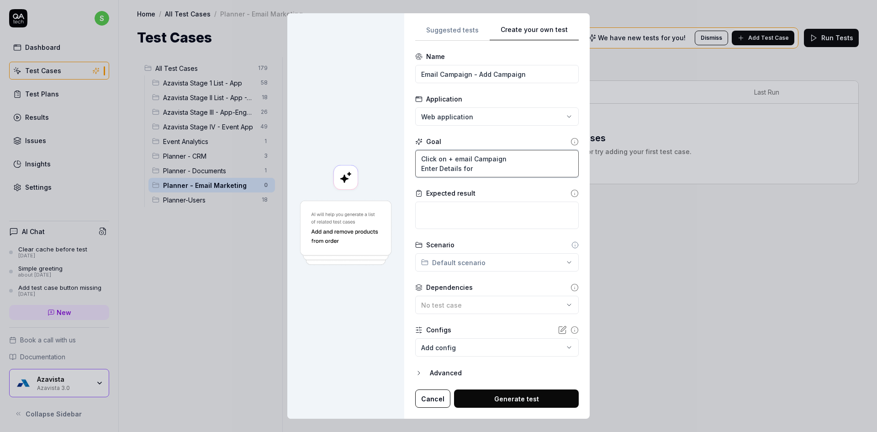
type textarea "*"
type textarea "Click on + email Campaign Enter Details for"
type textarea "*"
type textarea "Click on + email Campaign Enter Details for n"
type textarea "*"
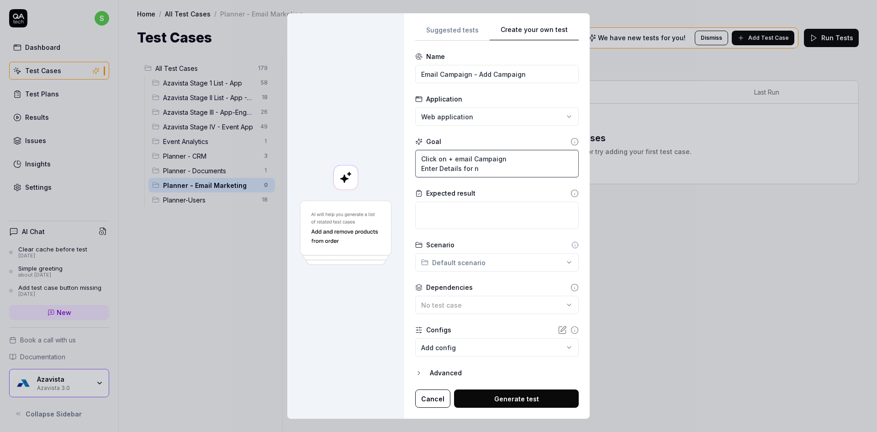
type textarea "Click on + email Campaign Enter Details for ne"
type textarea "*"
type textarea "Click on + email Campaign Enter Details for new"
type textarea "*"
type textarea "Click on + email Campaign Enter Details for new"
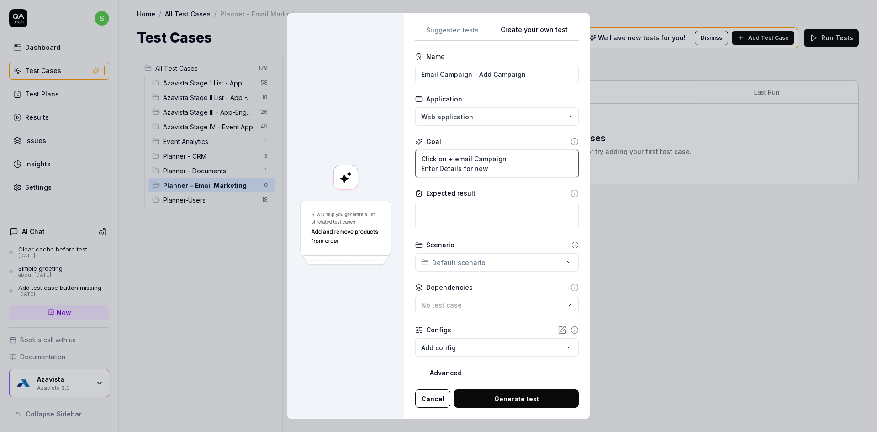
type textarea "*"
type textarea "Click on + email Campaign Enter Details for new e"
type textarea "*"
type textarea "Click on + email Campaign Enter Details for new em"
type textarea "*"
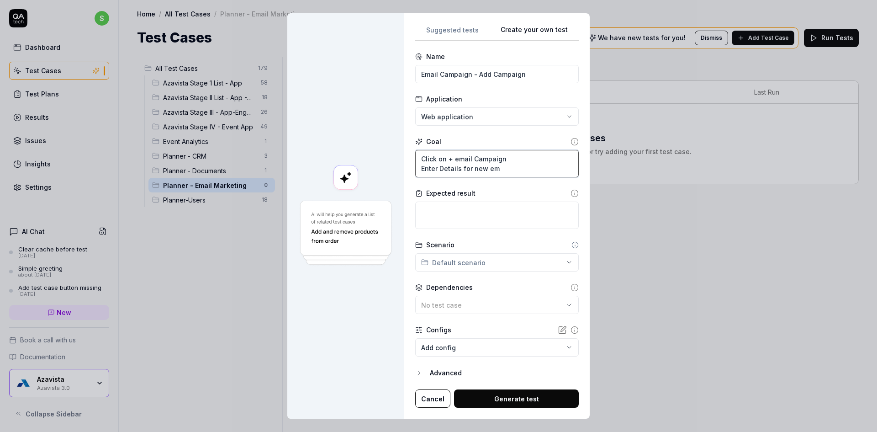
type textarea "Click on + email Campaign Enter Details for new ema"
type textarea "*"
type textarea "Click on + email Campaign Enter Details for new emai"
type textarea "*"
type textarea "Click on + email Campaign Enter Details for new email"
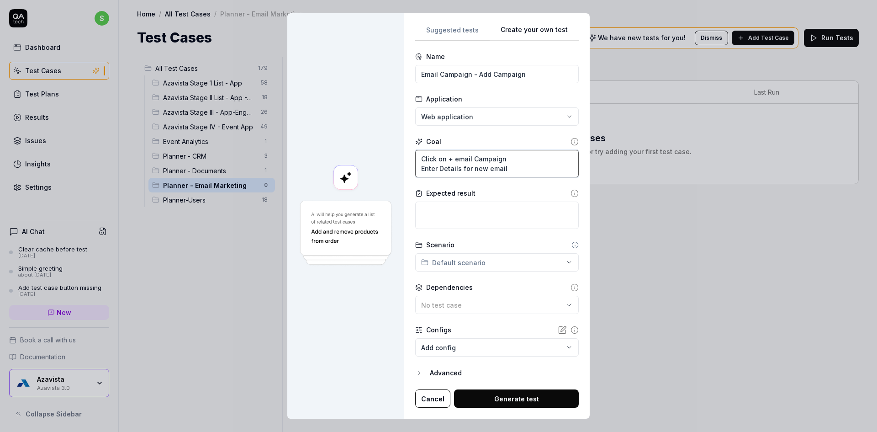
type textarea "*"
type textarea "Click on + email Campaign Enter Details for new email c"
type textarea "*"
type textarea "Click on + email Campaign Enter Details for new email ca"
type textarea "*"
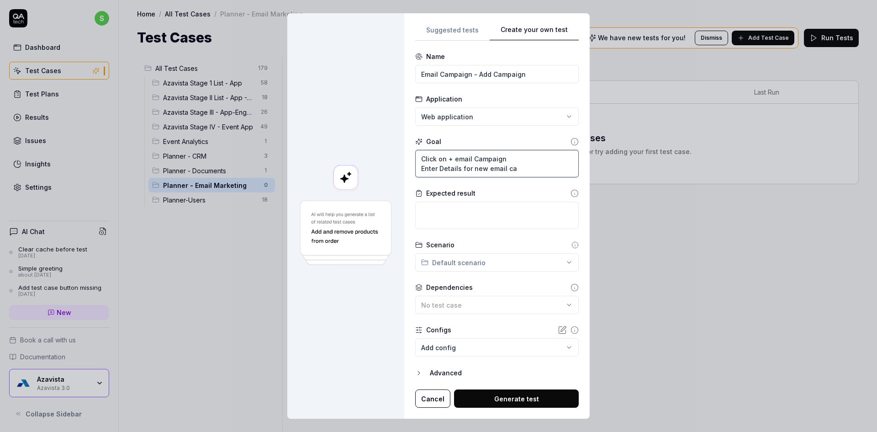
type textarea "Click on + email Campaign Enter Details for new email cam"
type textarea "*"
type textarea "Click on + email Campaign Enter Details for new email camo"
type textarea "*"
type textarea "Click on + email Campaign Enter Details for new email camoa"
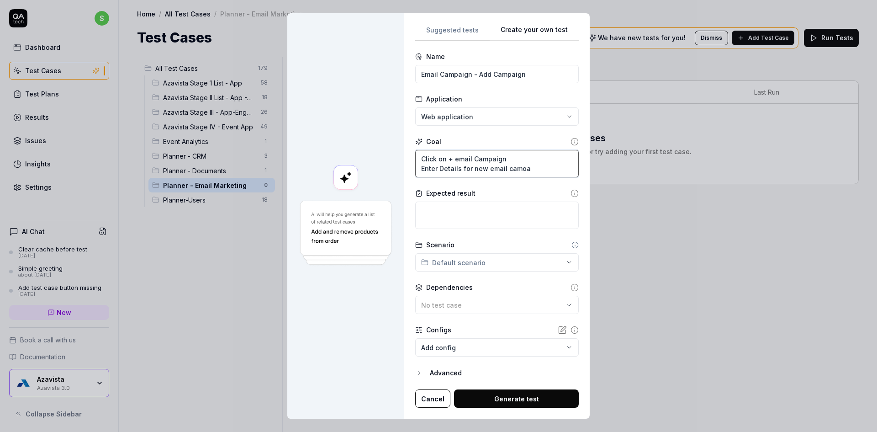
type textarea "*"
type textarea "Click on + email Campaign Enter Details for new email camoag"
type textarea "*"
type textarea "Click on + email Campaign Enter Details for new email camoa"
type textarea "*"
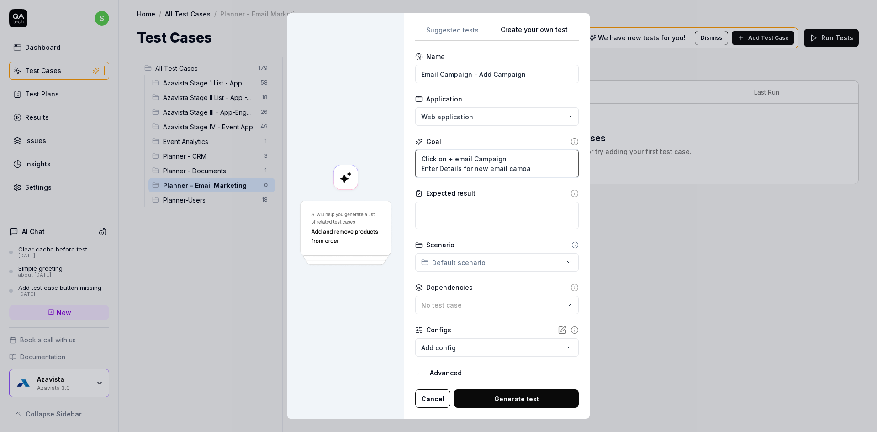
type textarea "Click on + email Campaign Enter Details for new email camo"
type textarea "*"
type textarea "Click on + email Campaign Enter Details for new email cam"
type textarea "*"
type textarea "Click on + email Campaign Enter Details for new email camp"
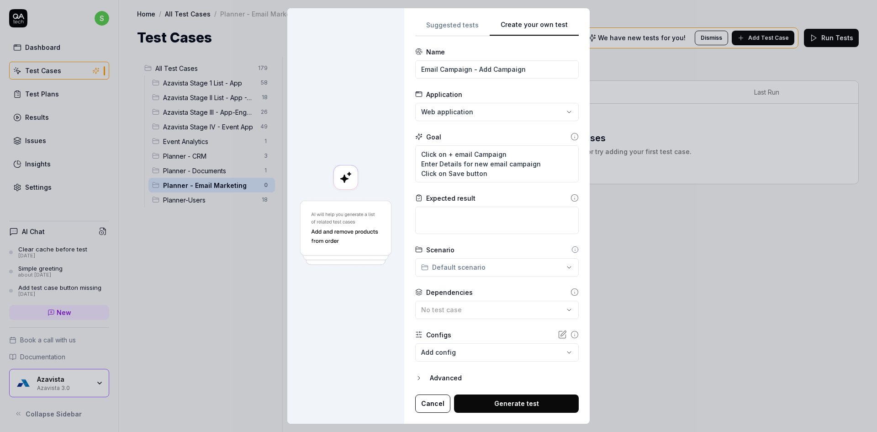
drag, startPoint x: 478, startPoint y: 204, endPoint x: 471, endPoint y: 216, distance: 14.3
click at [476, 207] on div "Expected result" at bounding box center [496, 213] width 163 height 41
drag, startPoint x: 471, startPoint y: 216, endPoint x: 472, endPoint y: 209, distance: 7.8
click at [471, 216] on textarea at bounding box center [496, 219] width 163 height 27
click at [472, 273] on div "**********" at bounding box center [438, 216] width 877 height 432
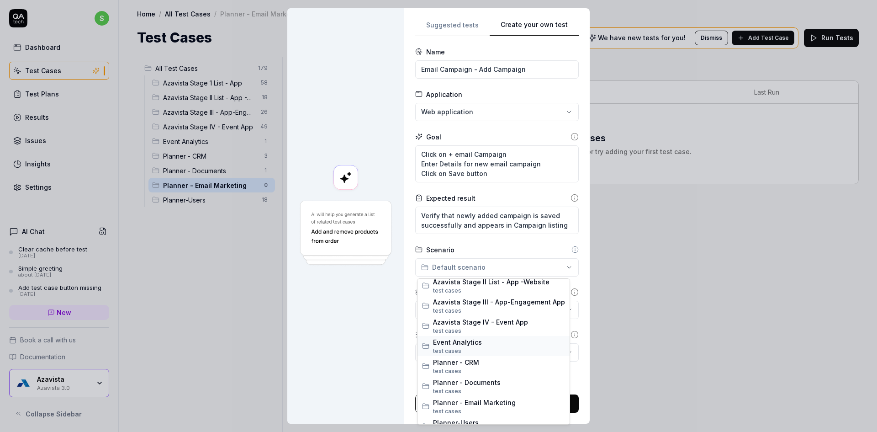
scroll to position [36, 0]
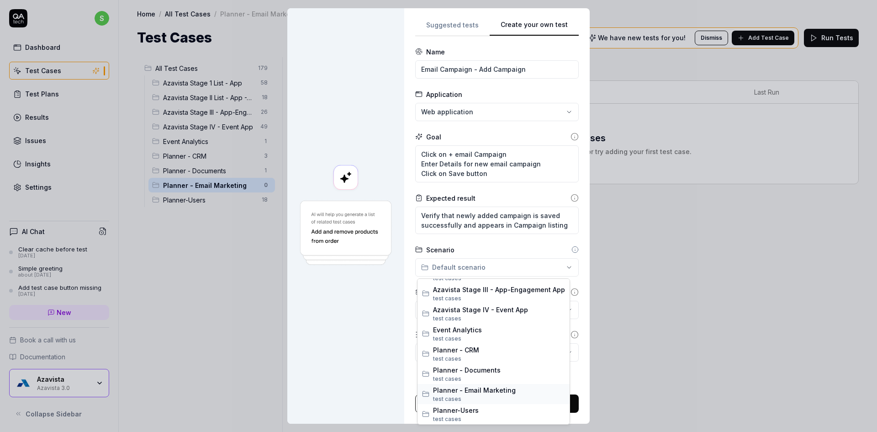
click at [497, 390] on span "Planner - Email Marketing" at bounding box center [499, 390] width 132 height 10
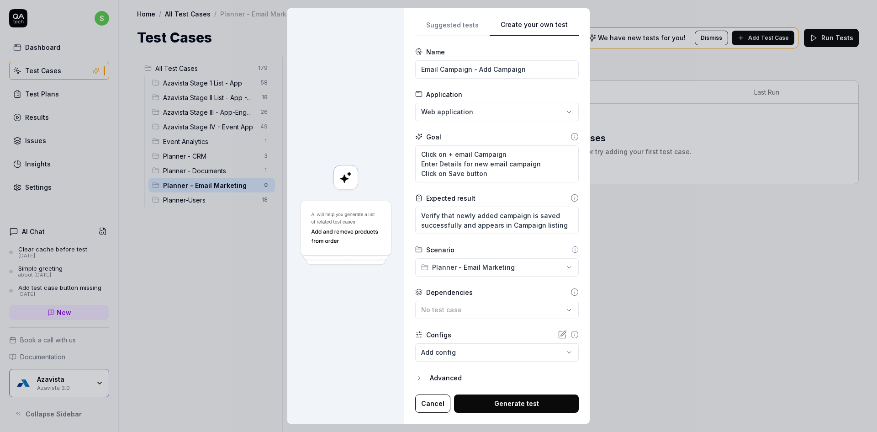
click at [471, 364] on form "**********" at bounding box center [496, 229] width 163 height 365
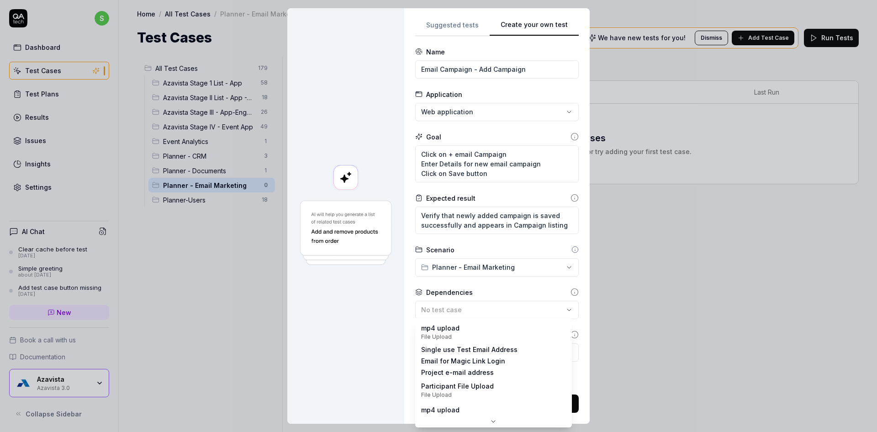
click at [471, 361] on body "s Dashboard Test Cases Test Plans Results Issues Insights Settings AI Chat Clea…" at bounding box center [438, 221] width 877 height 443
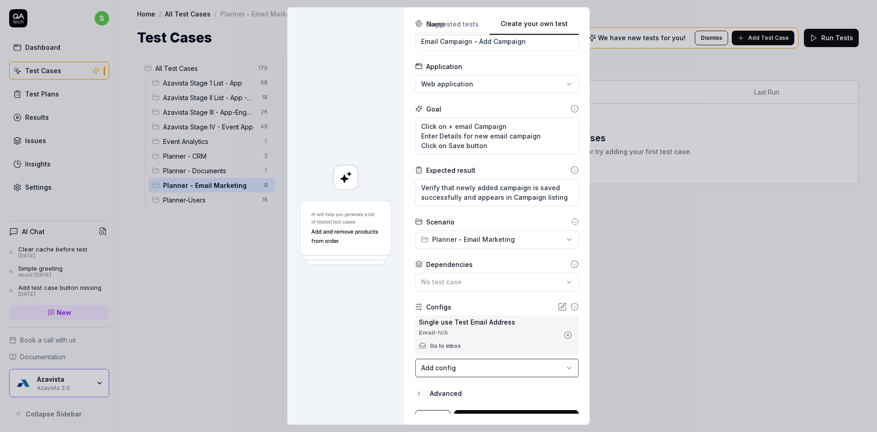
scroll to position [42, 0]
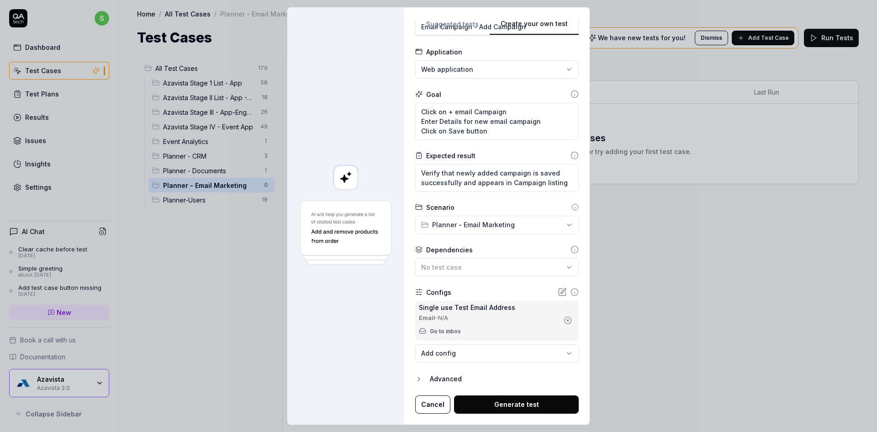
click at [482, 357] on body "s Dashboard Test Cases Test Plans Results Issues Insights Settings AI Chat Clea…" at bounding box center [438, 221] width 877 height 443
click at [356, 316] on div "**********" at bounding box center [438, 216] width 877 height 432
click at [491, 346] on body "s Dashboard Test Cases Test Plans Results Issues Insights Settings AI Chat Clea…" at bounding box center [438, 221] width 877 height 443
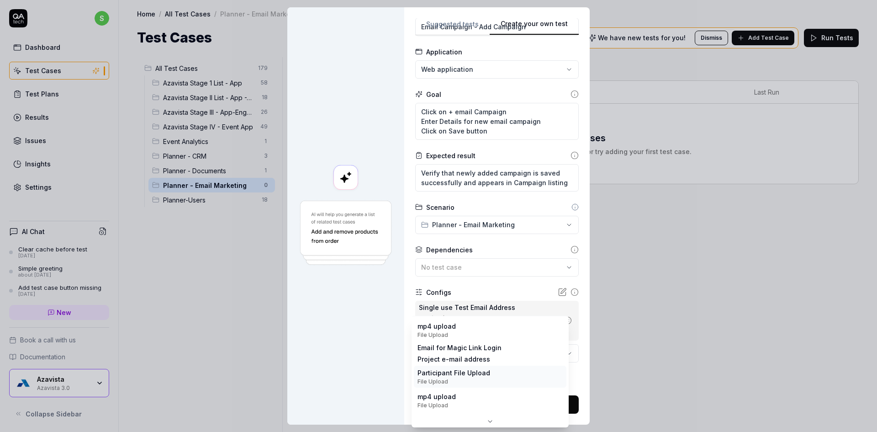
scroll to position [0, 0]
click at [452, 307] on div "**********" at bounding box center [438, 216] width 877 height 432
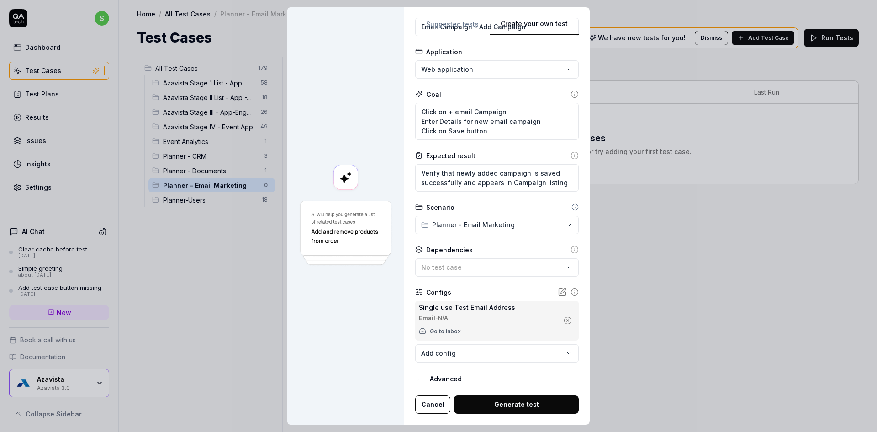
click at [453, 363] on form "**********" at bounding box center [496, 209] width 163 height 409
click at [456, 356] on body "s Dashboard Test Cases Test Plans Results Issues Insights Settings AI Chat Clea…" at bounding box center [438, 221] width 877 height 443
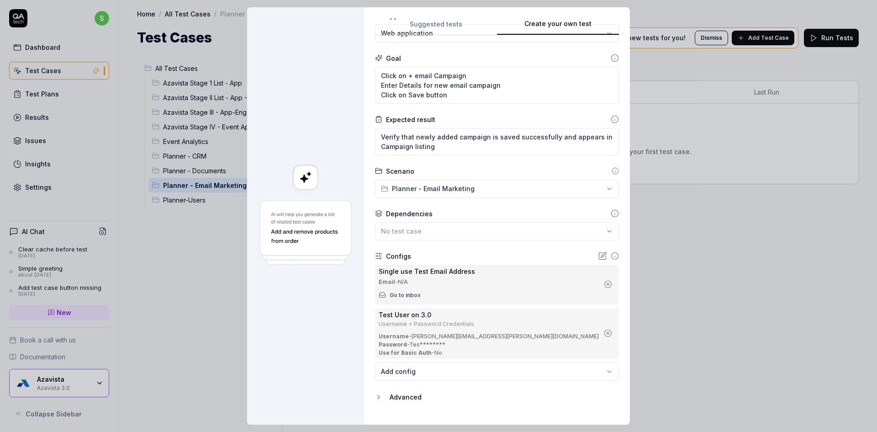
scroll to position [96, 0]
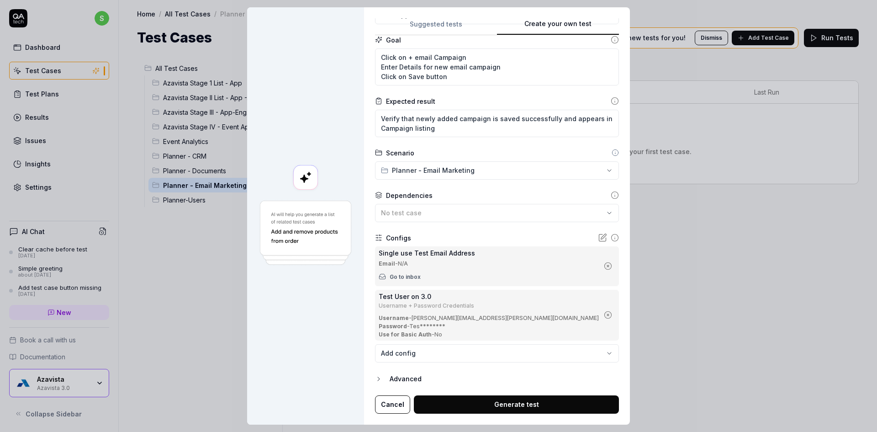
click at [537, 407] on button "Generate test" at bounding box center [516, 404] width 205 height 18
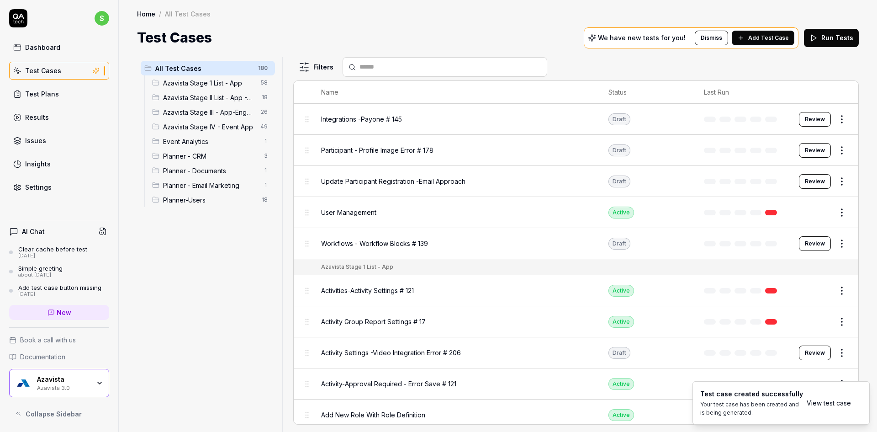
click at [829, 404] on link "View test case" at bounding box center [828, 403] width 44 height 10
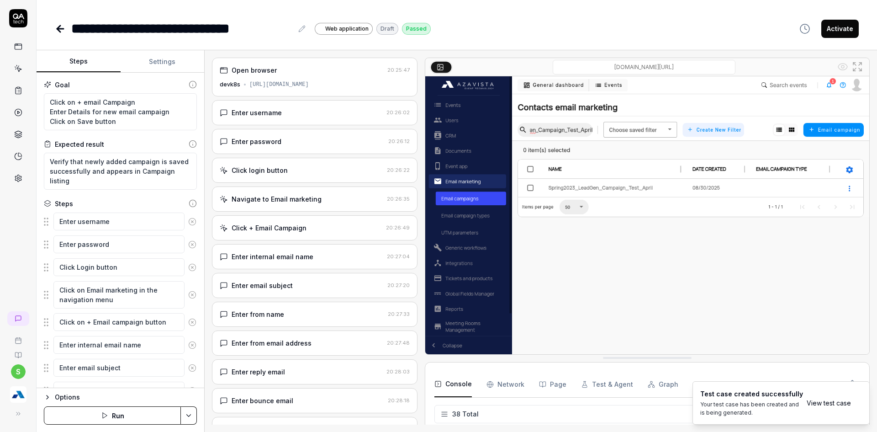
click at [277, 109] on div "Enter username" at bounding box center [257, 113] width 50 height 10
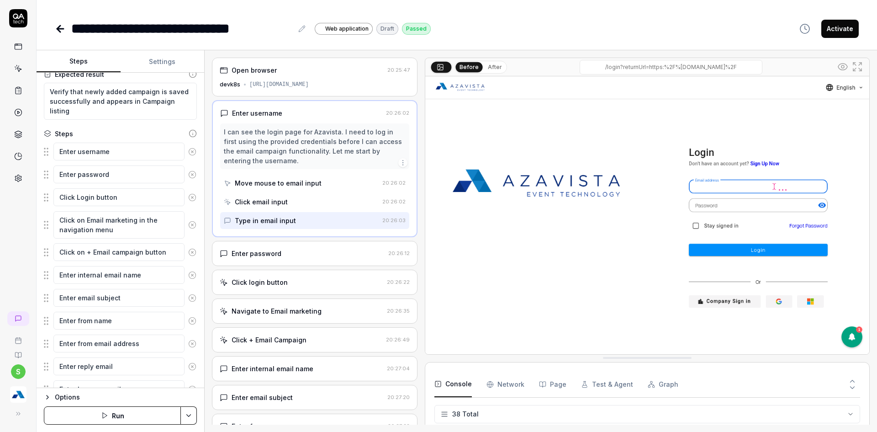
scroll to position [132, 0]
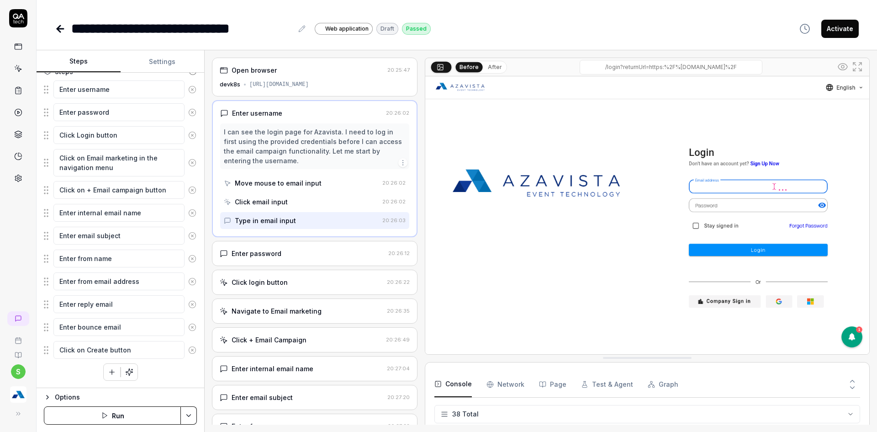
click at [840, 28] on button "Activate" at bounding box center [839, 29] width 37 height 18
click at [58, 27] on icon at bounding box center [58, 29] width 3 height 6
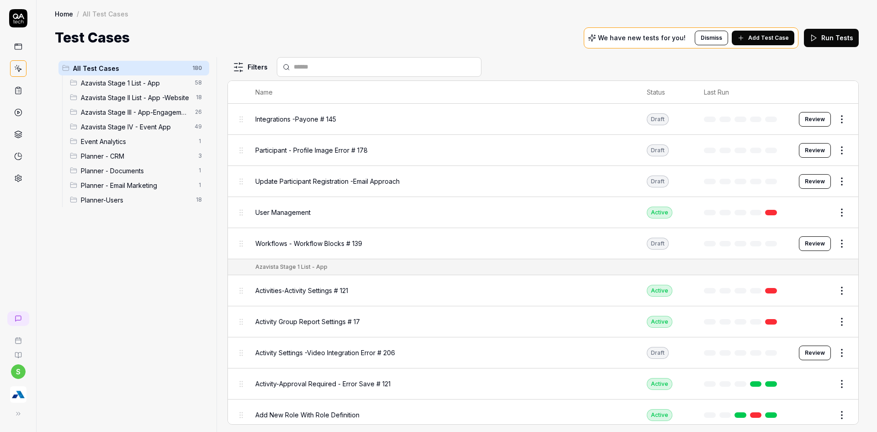
click at [134, 174] on span "Planner - Documents" at bounding box center [137, 171] width 112 height 10
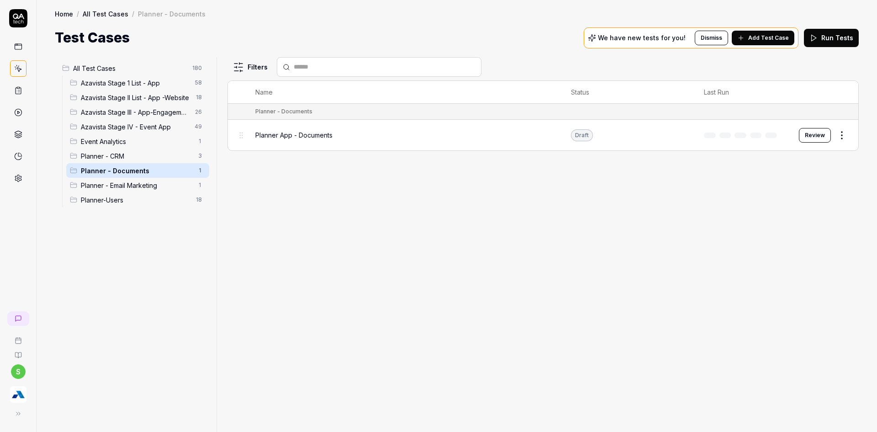
click at [133, 186] on span "Planner - Email Marketing" at bounding box center [137, 185] width 112 height 10
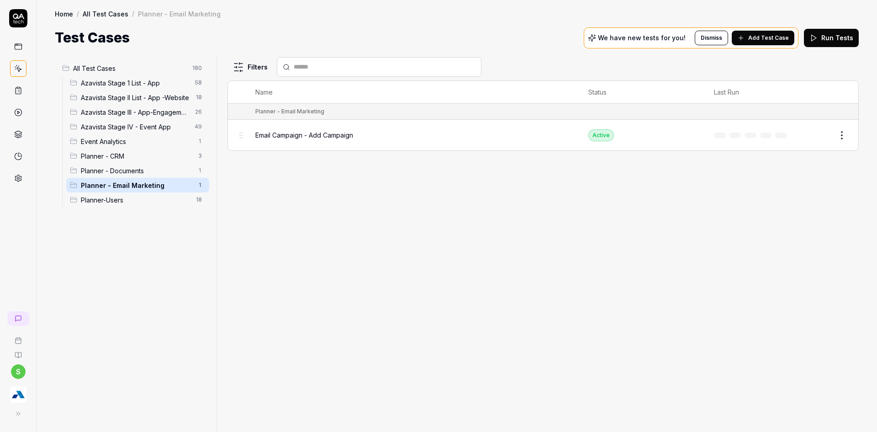
click at [775, 37] on span "Add Test Case" at bounding box center [768, 38] width 41 height 8
click at [540, 24] on div "Home / All Test Cases / Planner - Email Marketing Home / All Test Cases / Plann…" at bounding box center [457, 24] width 840 height 48
click at [751, 37] on button "Add Test Case" at bounding box center [763, 38] width 63 height 15
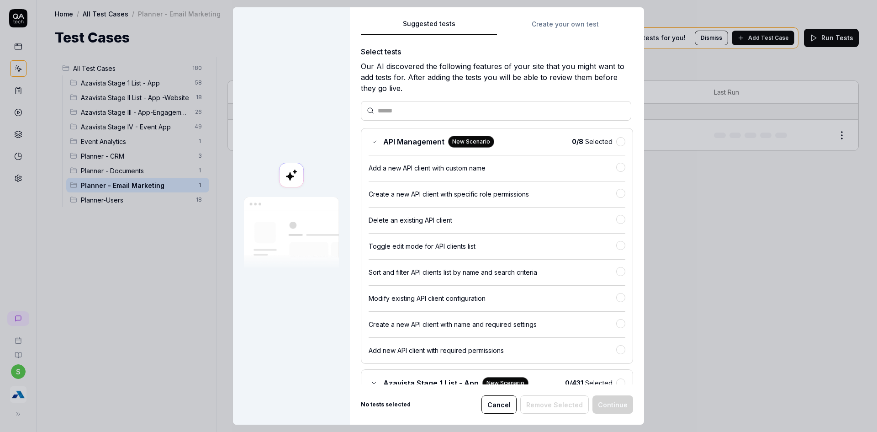
click at [572, 20] on div "Suggested tests Create your own test Select tests Our AI discovered the followi…" at bounding box center [497, 215] width 294 height 417
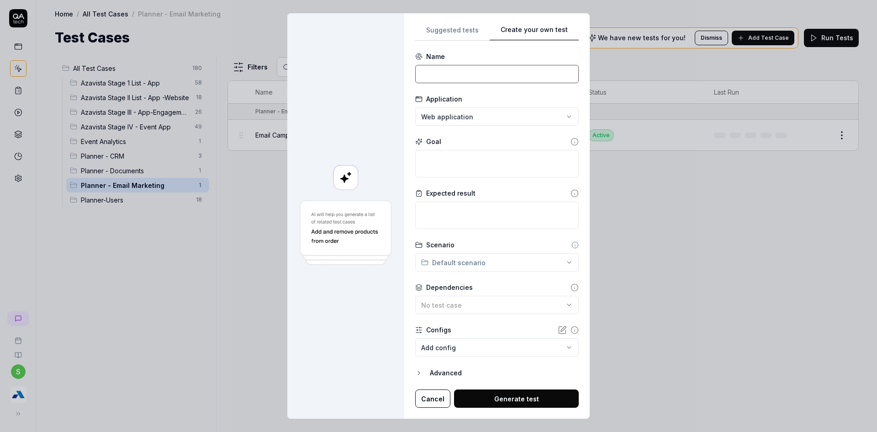
click at [447, 67] on input at bounding box center [496, 74] width 163 height 18
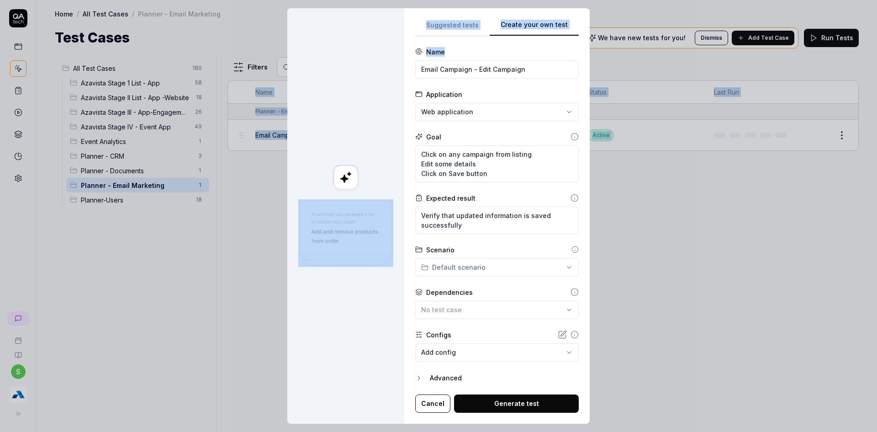
drag, startPoint x: 472, startPoint y: 47, endPoint x: 876, endPoint y: 453, distance: 573.2
click at [876, 431] on html "s Home / All Test Cases / Planner - Email Marketing Home / All Test Cases / Pla…" at bounding box center [438, 221] width 877 height 443
click at [483, 267] on div "**********" at bounding box center [438, 216] width 877 height 432
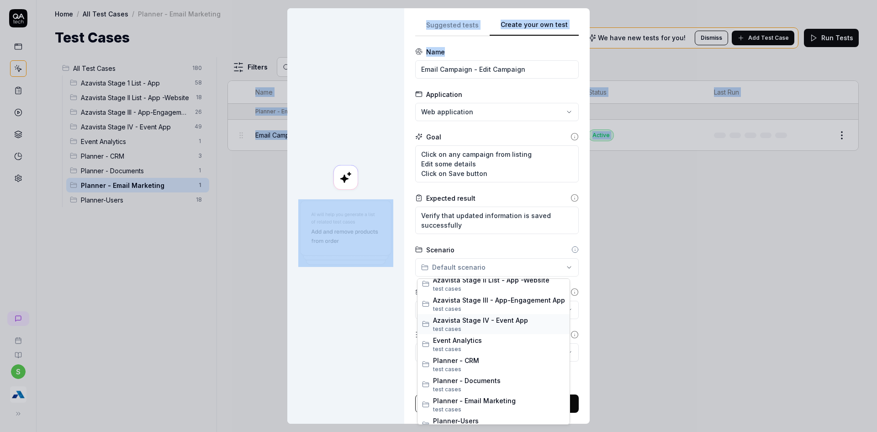
scroll to position [36, 0]
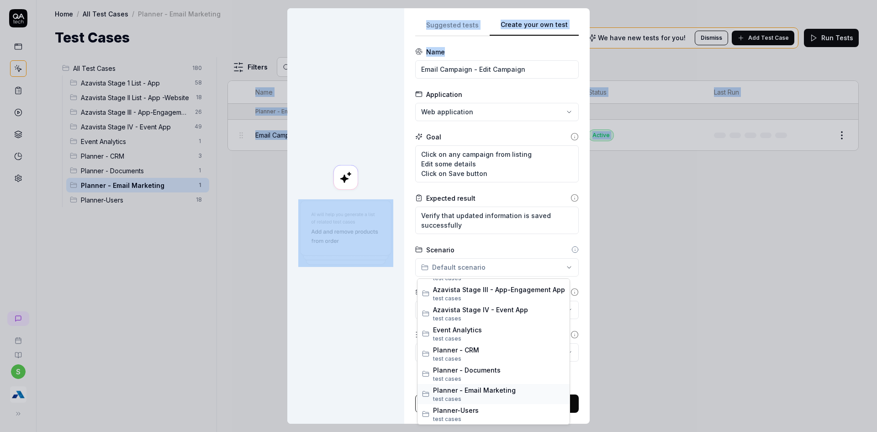
click at [479, 397] on span "test case s" at bounding box center [499, 399] width 132 height 8
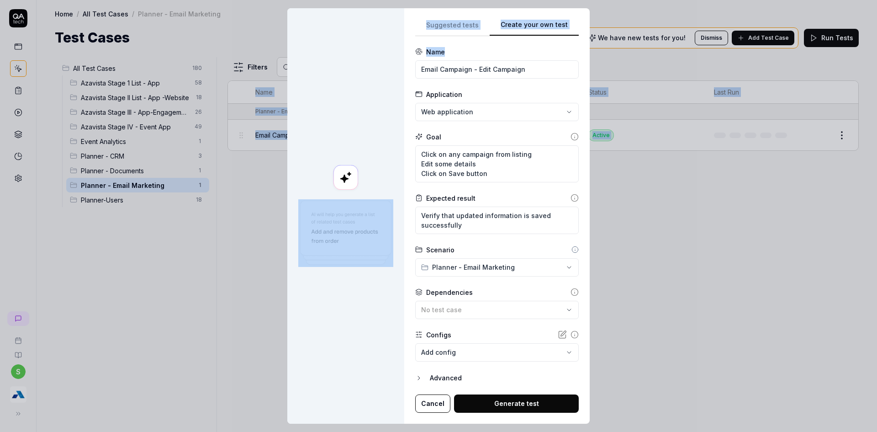
click at [354, 351] on div at bounding box center [345, 215] width 117 height 415
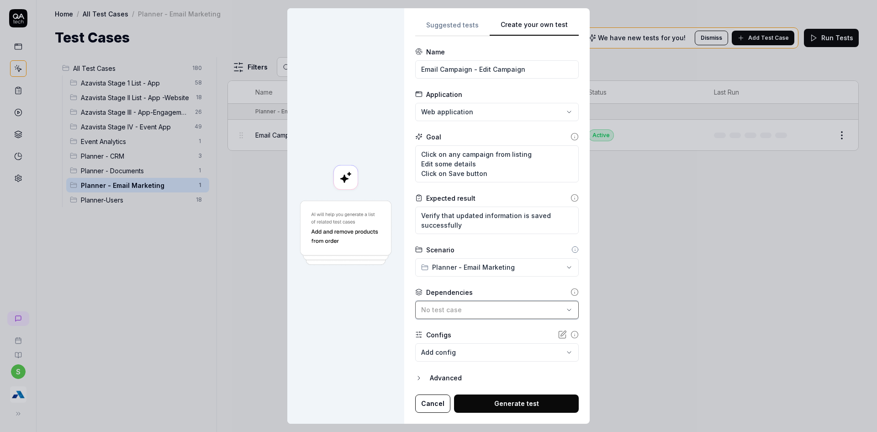
click at [507, 316] on button "No test case" at bounding box center [496, 309] width 163 height 18
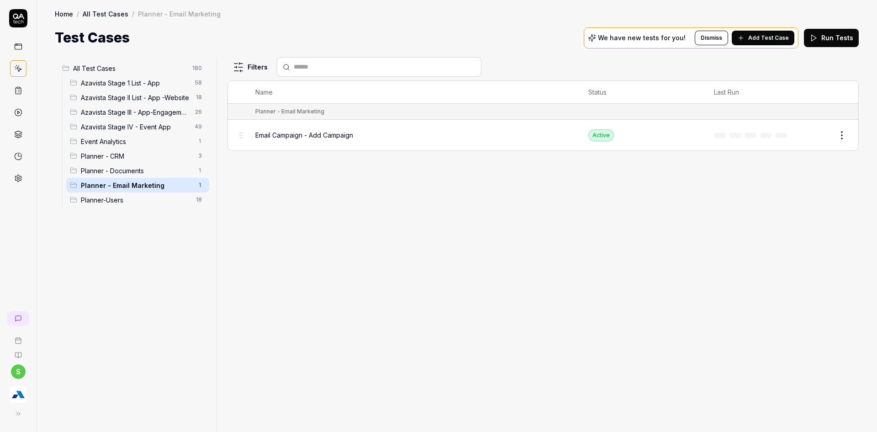
click at [781, 37] on span "Add Test Case" at bounding box center [768, 38] width 41 height 8
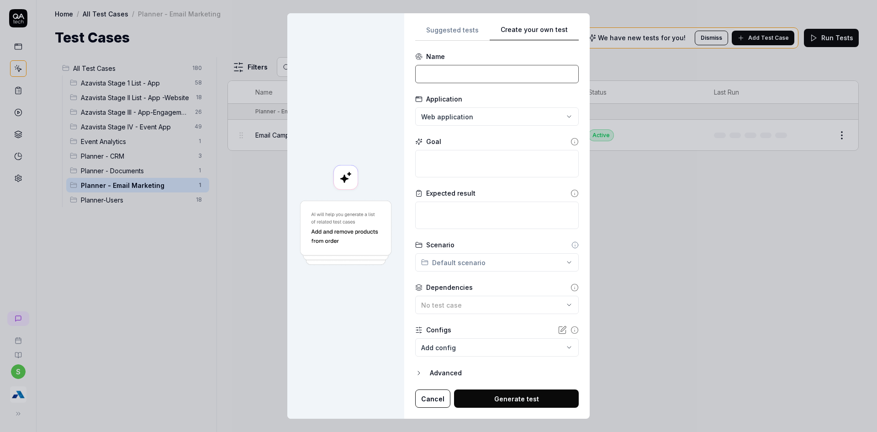
click at [472, 69] on input at bounding box center [496, 74] width 163 height 18
click at [463, 161] on textarea at bounding box center [496, 163] width 163 height 27
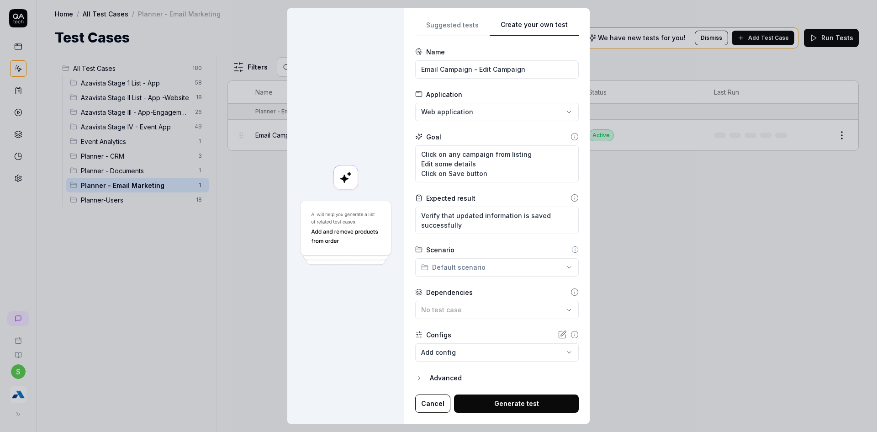
click at [469, 269] on div "**********" at bounding box center [438, 216] width 877 height 432
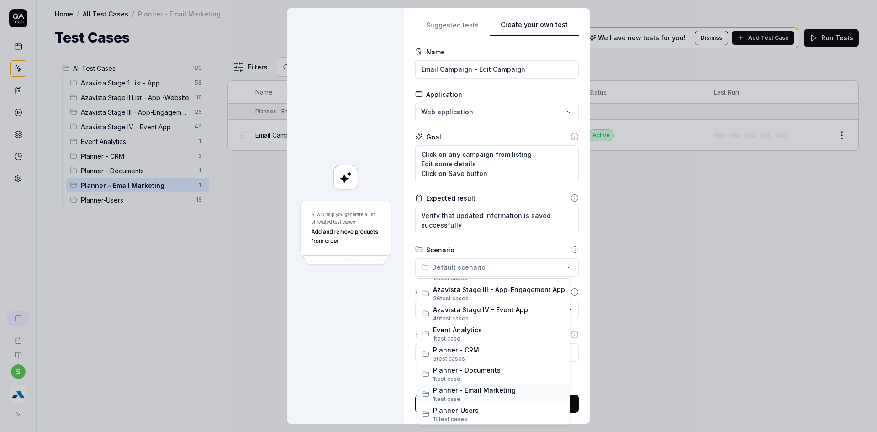
click at [487, 393] on span "Planner - Email Marketing" at bounding box center [499, 390] width 132 height 10
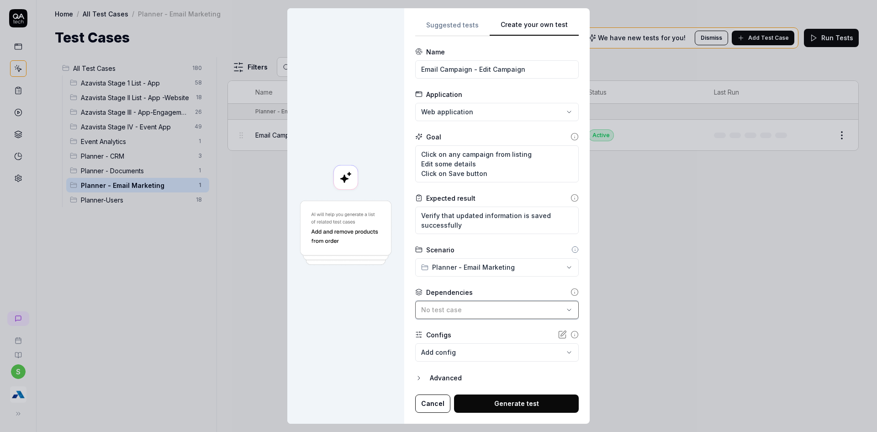
click at [476, 307] on div "No test case" at bounding box center [492, 310] width 142 height 10
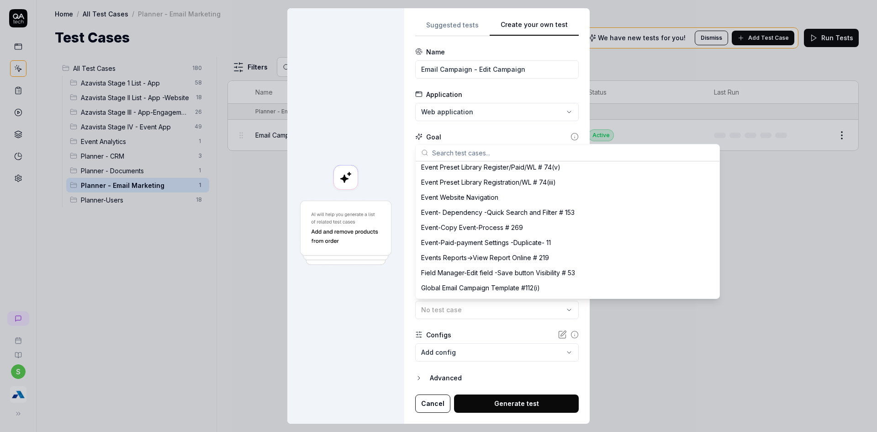
scroll to position [685, 0]
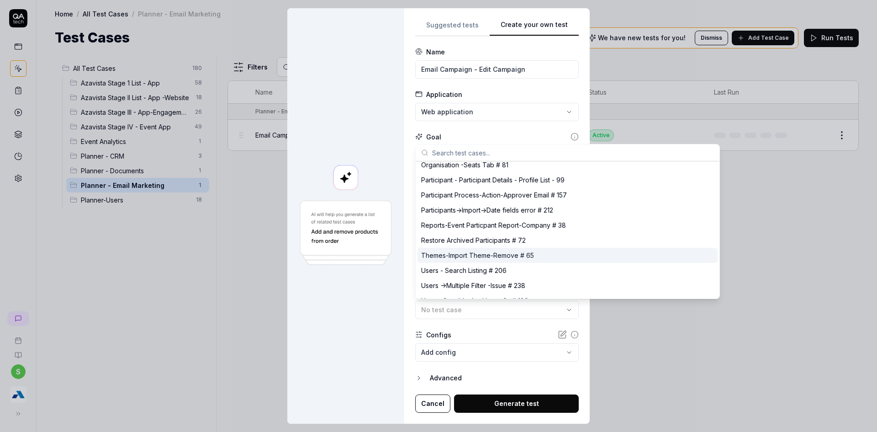
click at [387, 336] on div at bounding box center [345, 215] width 117 height 415
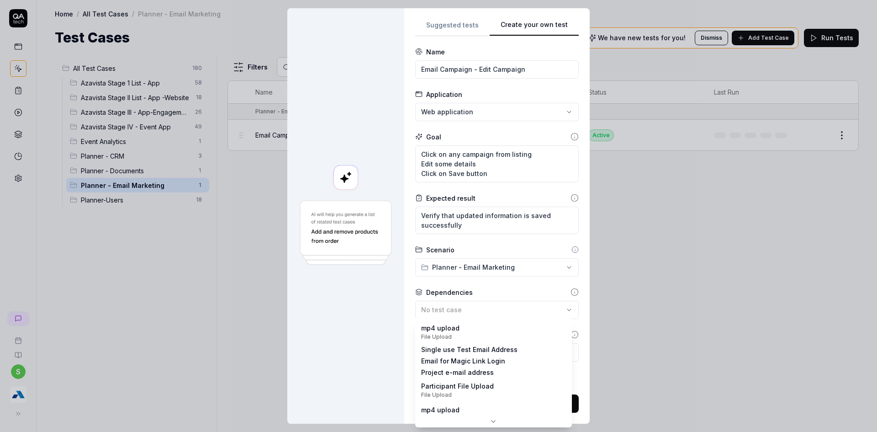
click at [478, 346] on body "s Home / All Test Cases / Planner - Email Marketing Home / All Test Cases / Pla…" at bounding box center [438, 221] width 877 height 443
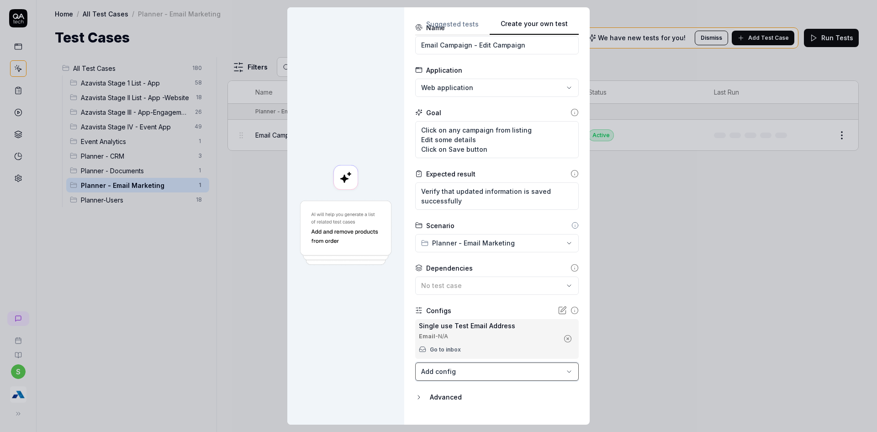
scroll to position [42, 0]
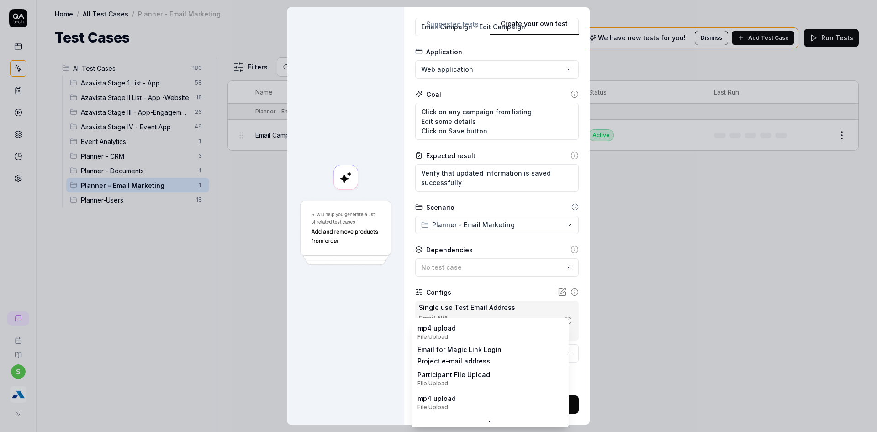
click at [463, 358] on body "s Home / All Test Cases / Planner - Email Marketing Home / All Test Cases / Pla…" at bounding box center [438, 221] width 877 height 443
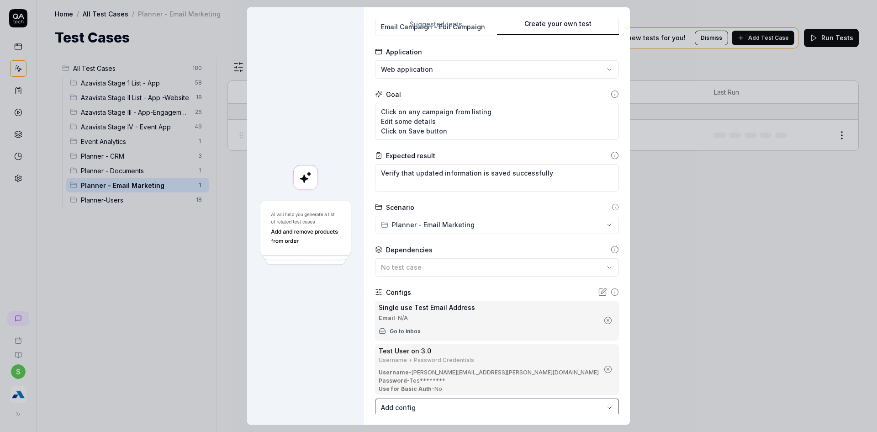
scroll to position [96, 0]
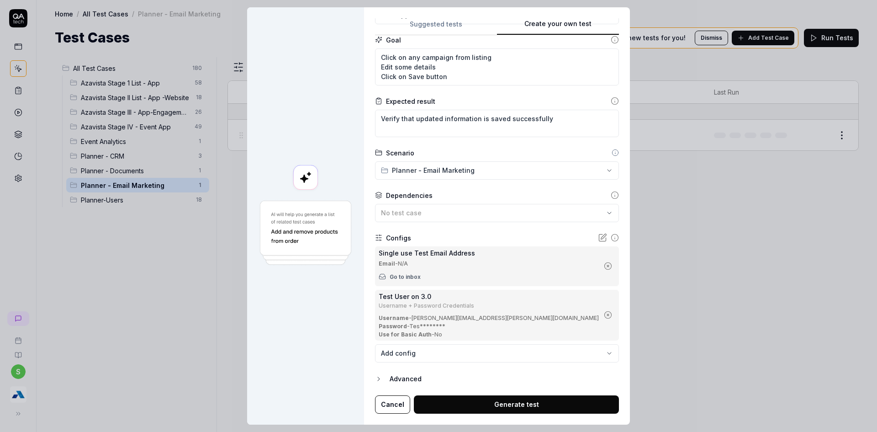
click at [511, 406] on button "Generate test" at bounding box center [516, 404] width 205 height 18
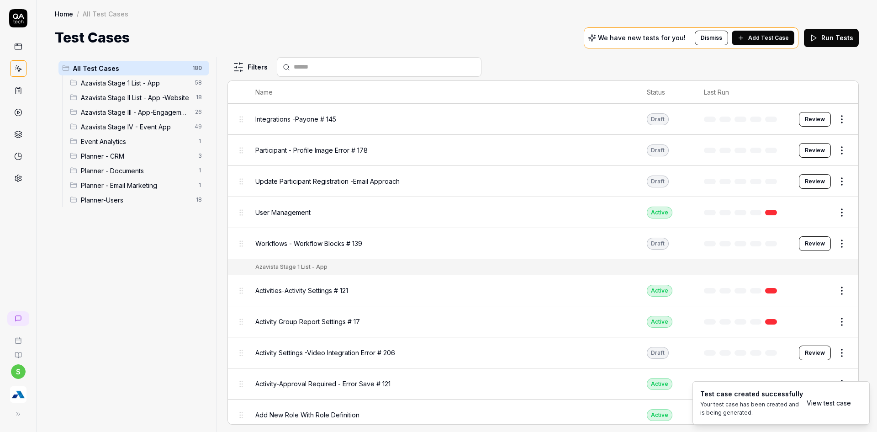
click at [822, 401] on link "View test case" at bounding box center [828, 403] width 44 height 10
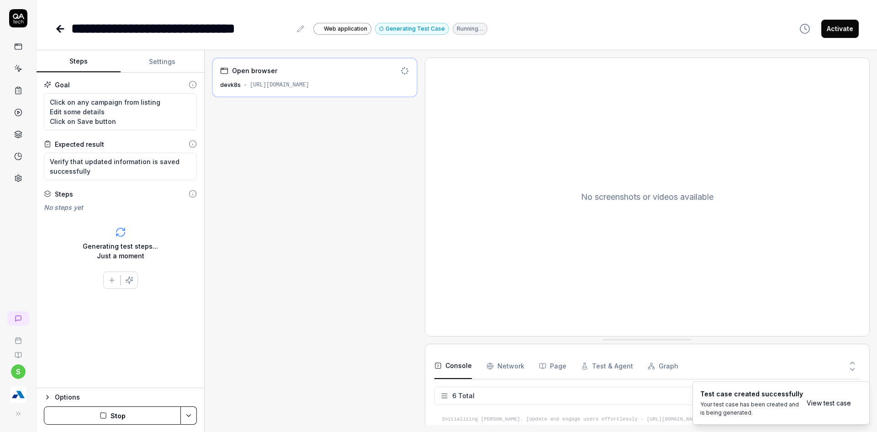
scroll to position [67, 0]
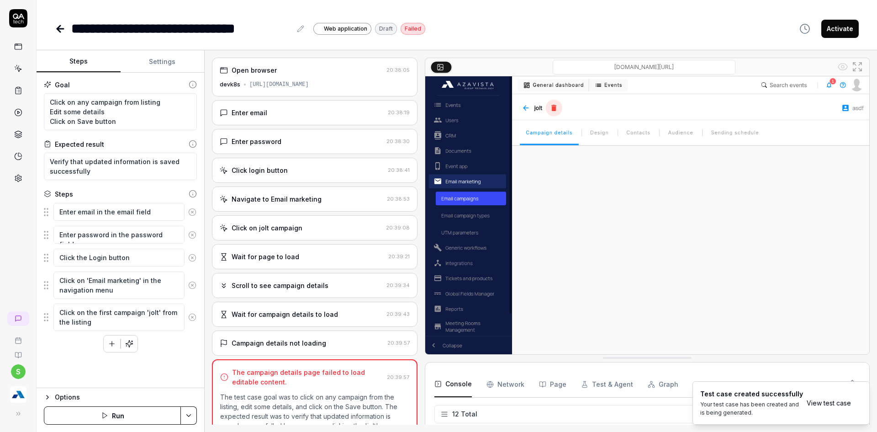
click at [261, 291] on div "Scroll to see campaign details 20:39:34" at bounding box center [315, 285] width 206 height 25
